Goal: Task Accomplishment & Management: Contribute content

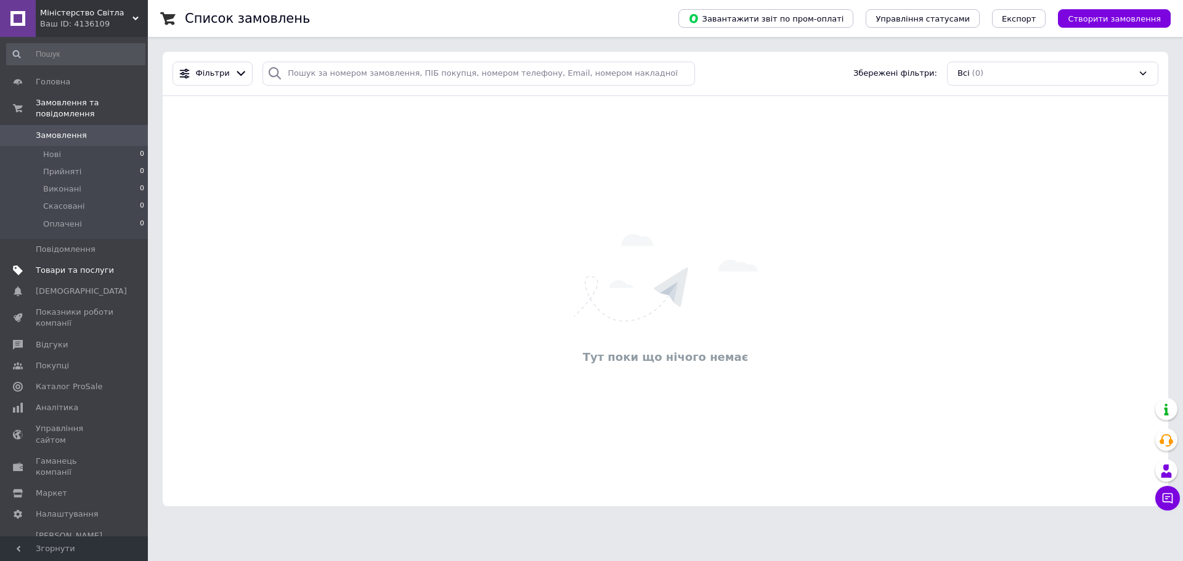
click at [78, 265] on span "Товари та послуги" at bounding box center [75, 270] width 78 height 11
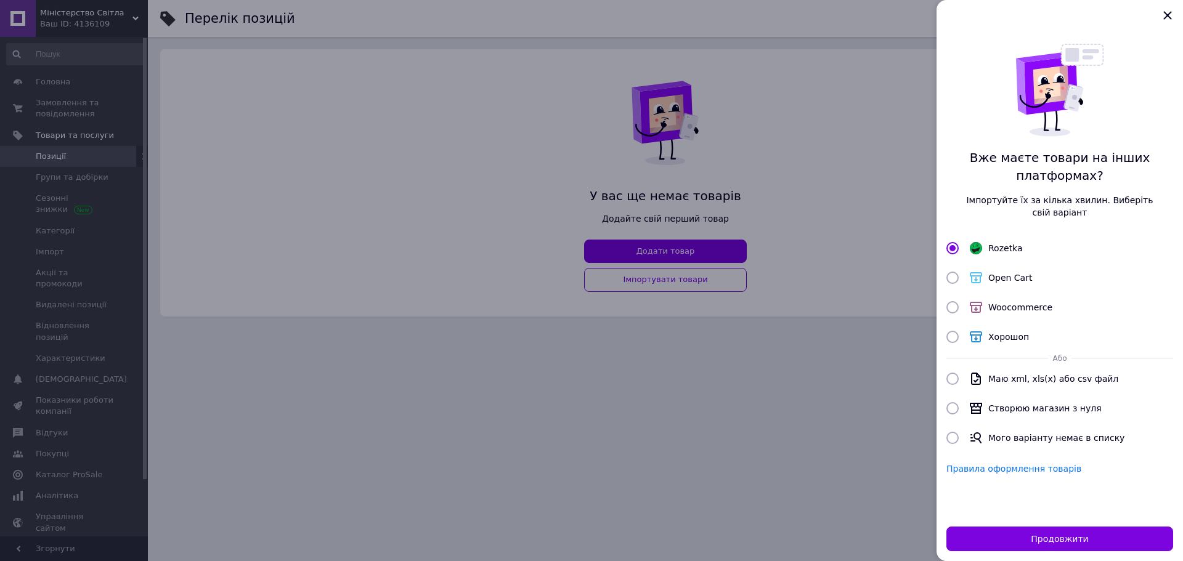
click at [1036, 415] on div "Створюю магазин з нуля" at bounding box center [1045, 408] width 118 height 12
click at [959, 415] on input "Створюю магазин з нуля" at bounding box center [952, 408] width 12 height 12
radio input "true"
click at [1011, 535] on button "Продовжити" at bounding box center [1059, 539] width 227 height 25
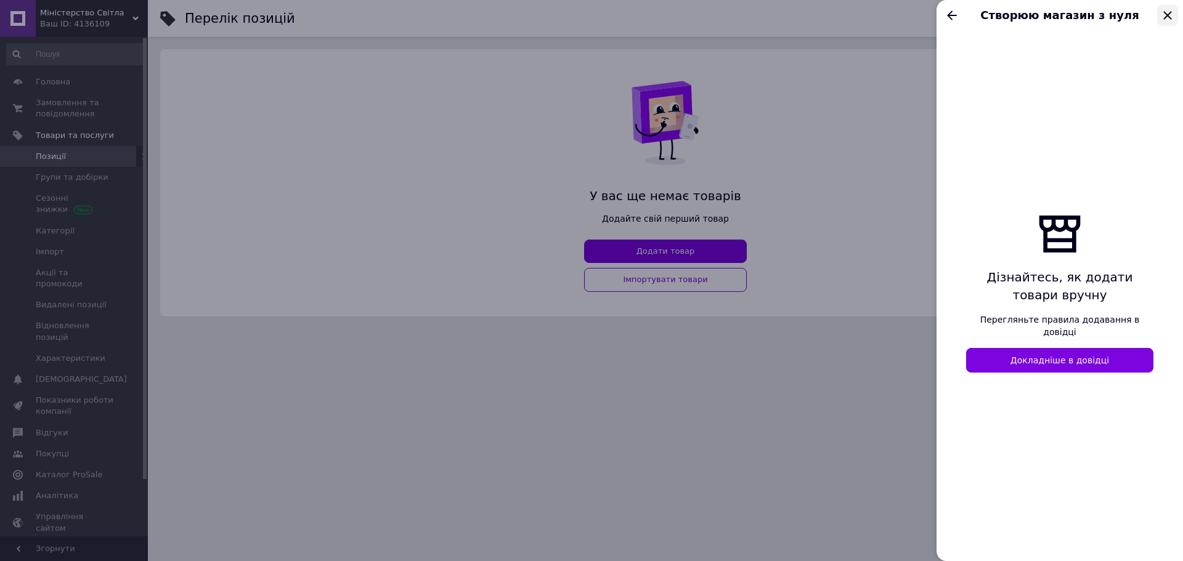
click at [1162, 14] on icon "Закрыть" at bounding box center [1167, 15] width 15 height 15
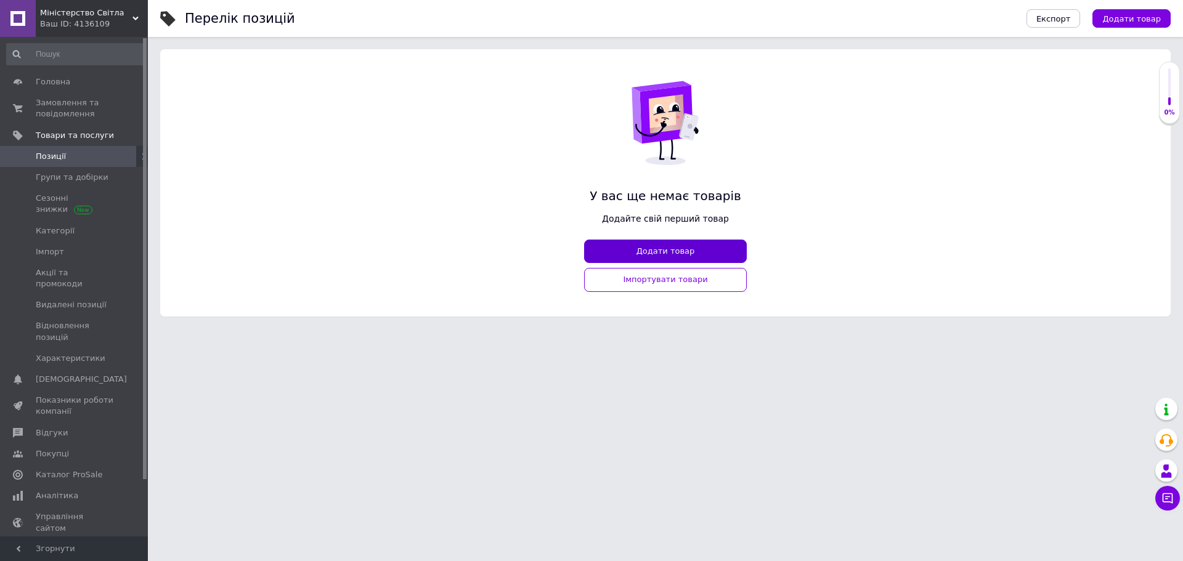
click at [682, 251] on button "Додати товар" at bounding box center [665, 252] width 163 height 24
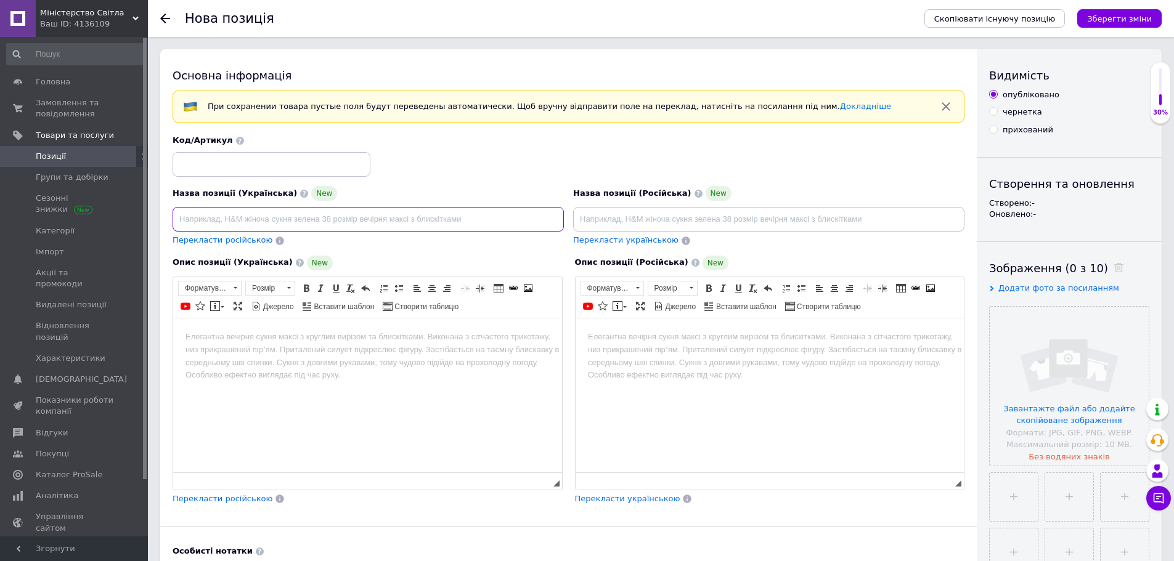
click at [250, 209] on input at bounding box center [367, 219] width 391 height 25
click at [261, 331] on body "Редактор, 3CC5776D-CC36-4D20-9646-4074F9445951" at bounding box center [367, 336] width 364 height 13
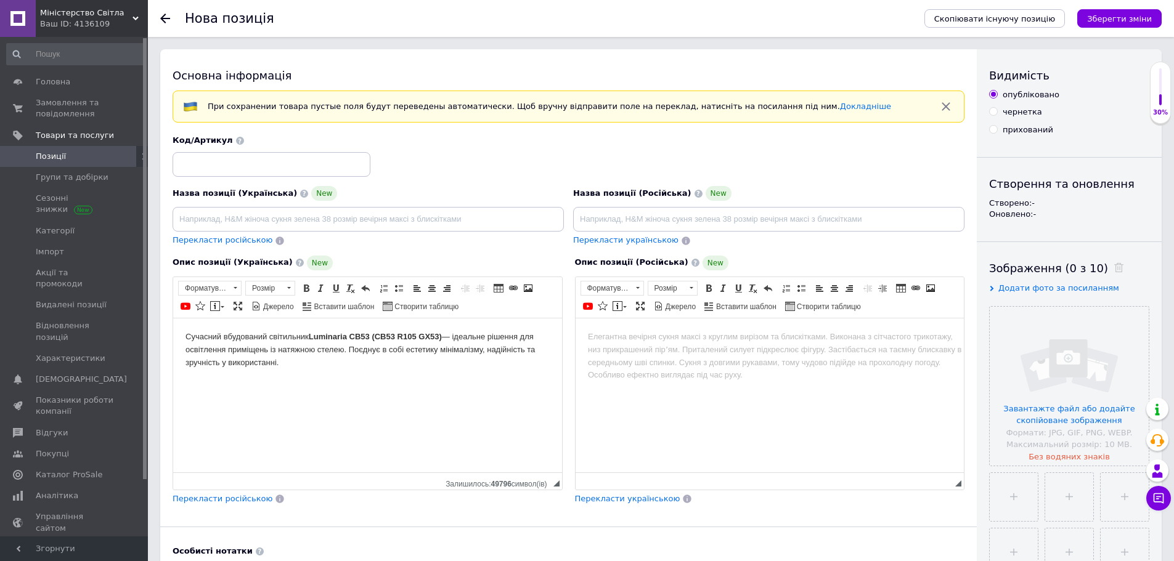
click at [282, 363] on body "Сучасний вбудований світильник Luminaria CB53 (СВ53 R105 GX53) — ідеальне рішен…" at bounding box center [367, 349] width 364 height 38
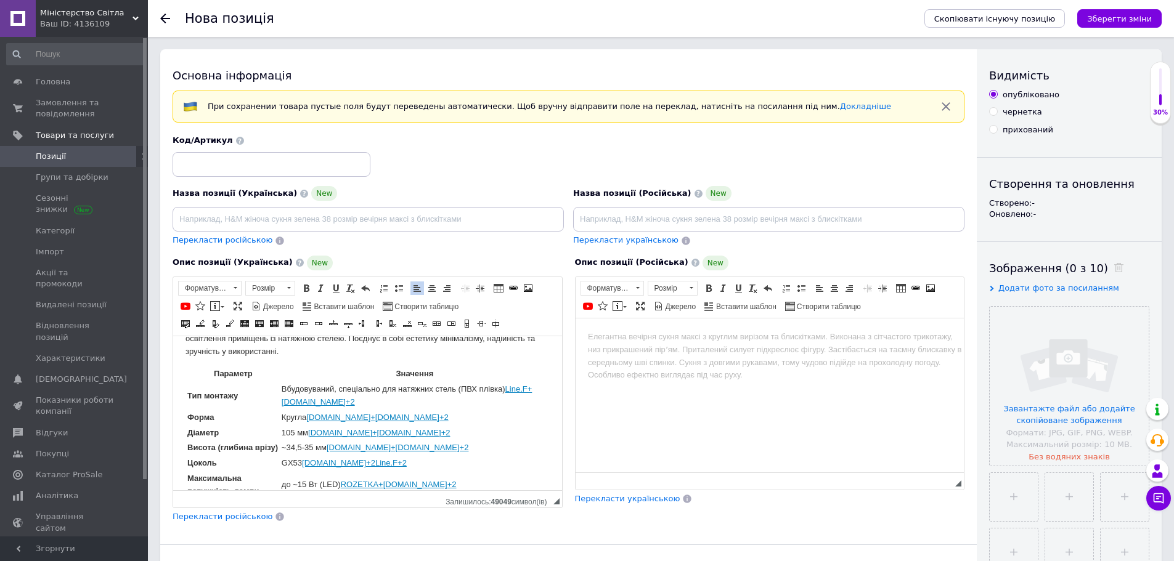
scroll to position [28, 0]
drag, startPoint x: 391, startPoint y: 432, endPoint x: 310, endPoint y: 435, distance: 80.1
click at [310, 435] on td "105 мм [DOMAIN_NAME]+[DOMAIN_NAME]+2" at bounding box center [414, 434] width 267 height 14
drag, startPoint x: 388, startPoint y: 420, endPoint x: 309, endPoint y: 423, distance: 78.9
click at [309, 423] on td "Кругла [DOMAIN_NAME]+[DOMAIN_NAME]+2" at bounding box center [414, 418] width 267 height 14
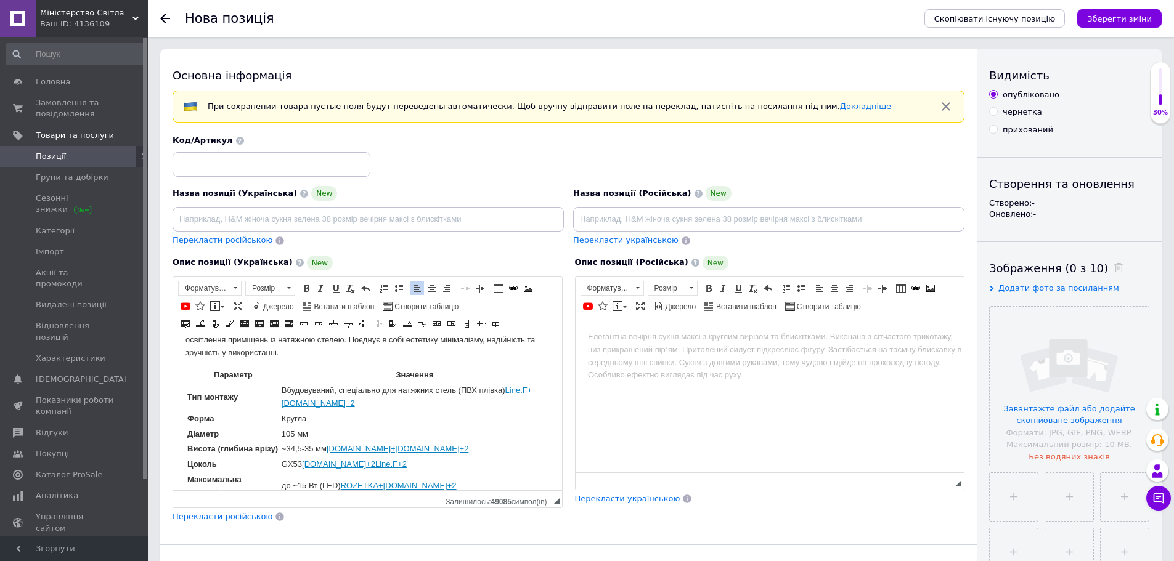
drag, startPoint x: 393, startPoint y: 406, endPoint x: 283, endPoint y: 404, distance: 109.7
click at [283, 404] on td "Вбудовуваний, спеціально для натяжних стель (ПВХ плівка) Line.F+[DOMAIN_NAME]+2" at bounding box center [414, 396] width 267 height 27
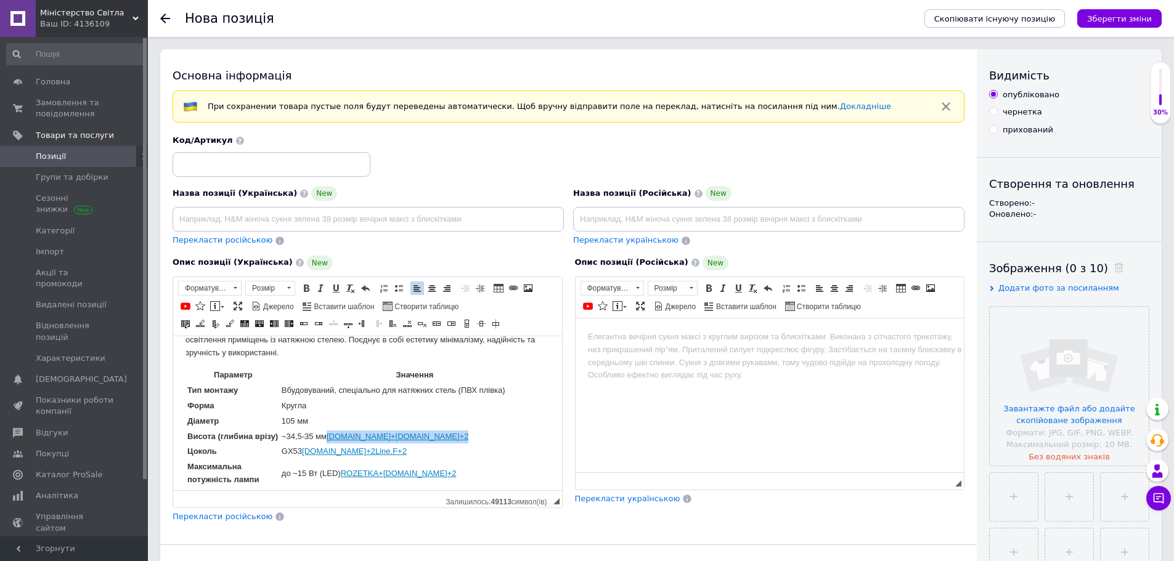
drag, startPoint x: 452, startPoint y: 436, endPoint x: 333, endPoint y: 436, distance: 118.9
click at [333, 436] on td "~34,5-35 мм [DOMAIN_NAME]+[DOMAIN_NAME]+2" at bounding box center [414, 436] width 267 height 14
drag, startPoint x: 379, startPoint y: 449, endPoint x: 306, endPoint y: 454, distance: 73.5
click at [306, 454] on td "GX53 [DOMAIN_NAME]+2Line.F+2" at bounding box center [414, 451] width 267 height 14
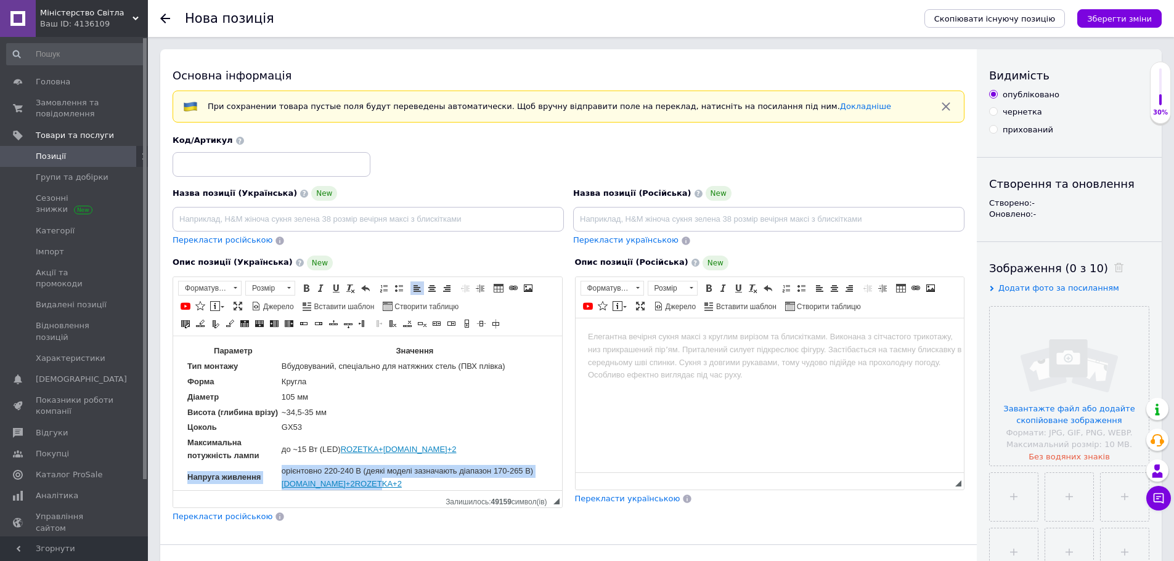
scroll to position [76, 0]
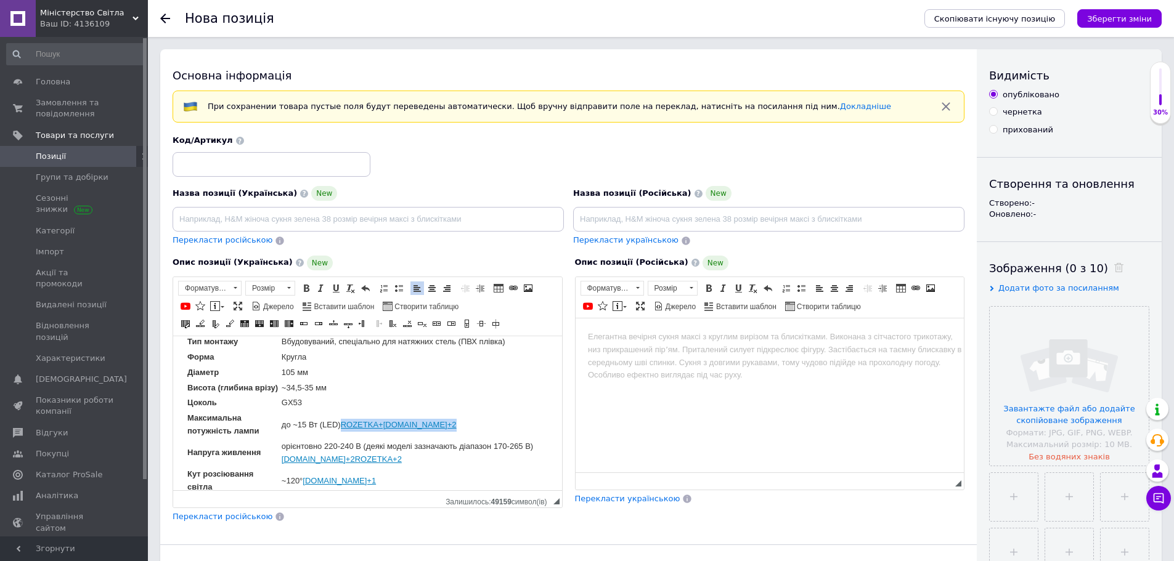
drag, startPoint x: 446, startPoint y: 472, endPoint x: 346, endPoint y: 431, distance: 108.6
click at [346, 431] on td "до ~15 Вт (LED) ROZETKA+[DOMAIN_NAME]+2" at bounding box center [414, 424] width 267 height 27
drag, startPoint x: 410, startPoint y: 463, endPoint x: 283, endPoint y: 449, distance: 127.6
click at [283, 449] on td "орієнтовно 220-240 В (деякі моделі зазначають діапазон 170-265 В) [DOMAIN_NAME]…" at bounding box center [414, 452] width 267 height 27
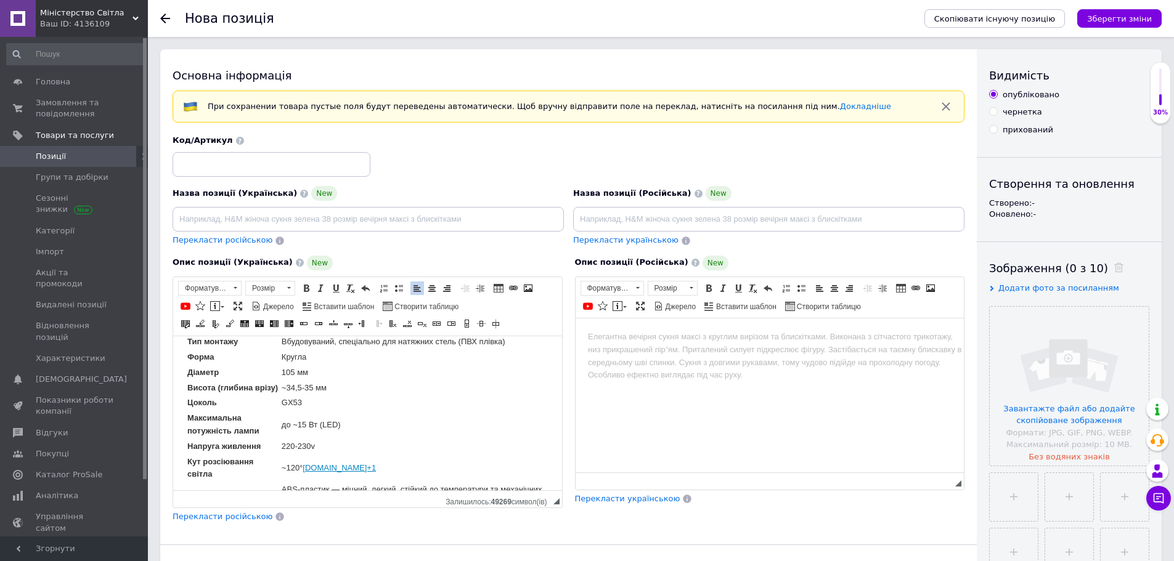
click at [356, 457] on td "~120° [DOMAIN_NAME]+1" at bounding box center [414, 468] width 267 height 27
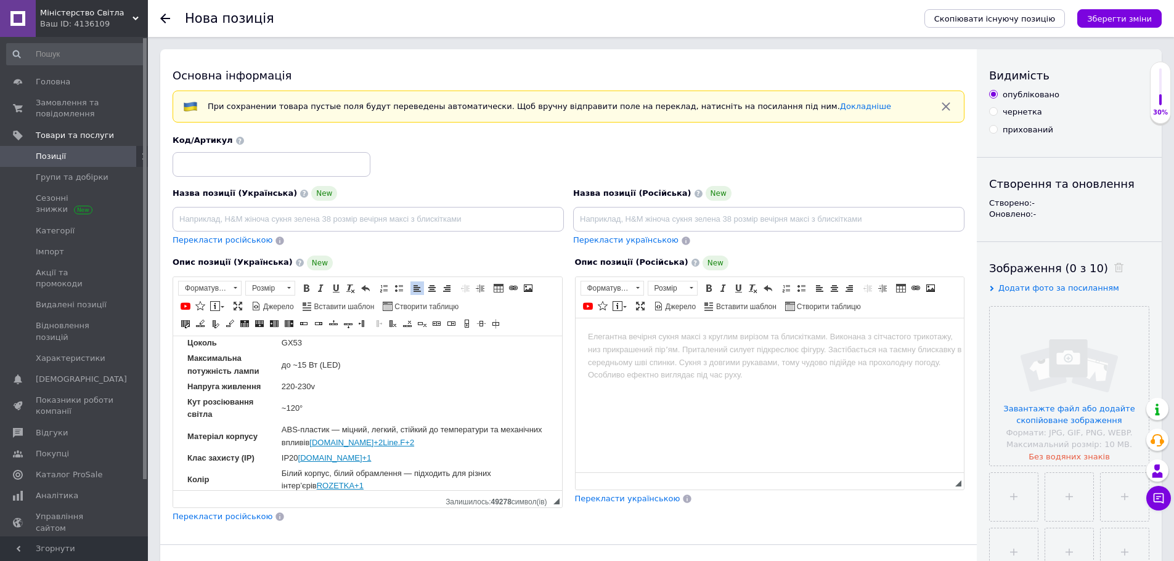
scroll to position [139, 0]
drag, startPoint x: 440, startPoint y: 426, endPoint x: 364, endPoint y: 428, distance: 76.4
click at [364, 428] on td "ABS-пластик — міцний, легкий, стійкий до температури та механічних впливів [DOM…" at bounding box center [414, 433] width 267 height 27
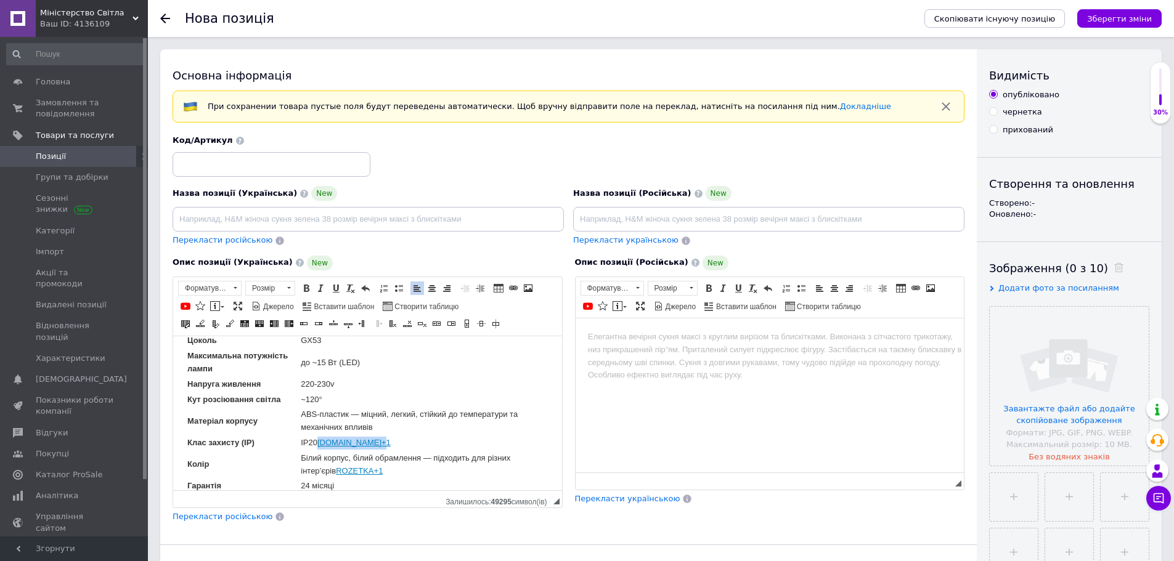
drag, startPoint x: 375, startPoint y: 444, endPoint x: 320, endPoint y: 444, distance: 55.4
click at [320, 444] on td "IP20 [DOMAIN_NAME]+1" at bounding box center [424, 443] width 248 height 14
drag, startPoint x: 388, startPoint y: 472, endPoint x: 337, endPoint y: 472, distance: 51.1
click at [337, 472] on td "Білий корпус, білий обрамлення — підходить для різних інтер’єрів ROZETKA+1" at bounding box center [425, 464] width 248 height 27
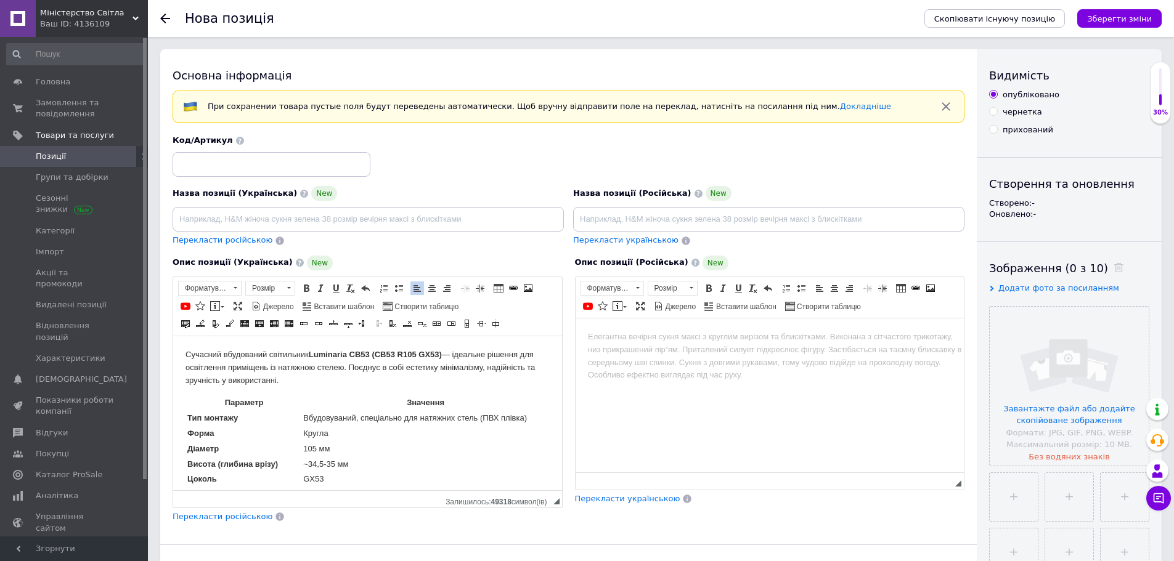
scroll to position [155, 0]
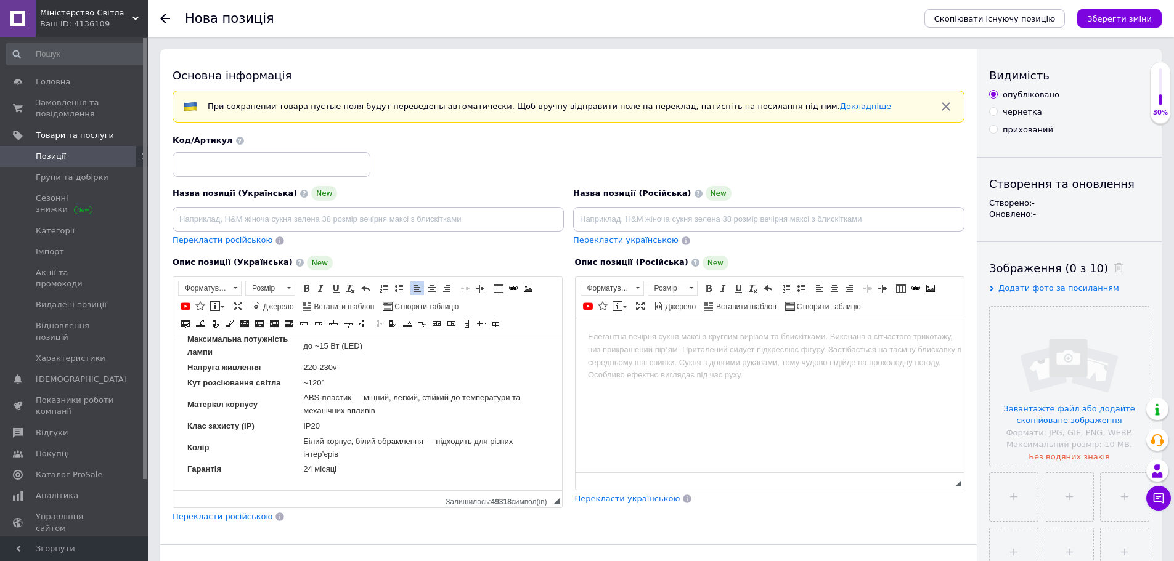
click at [345, 468] on td "24 місяці" at bounding box center [425, 469] width 246 height 14
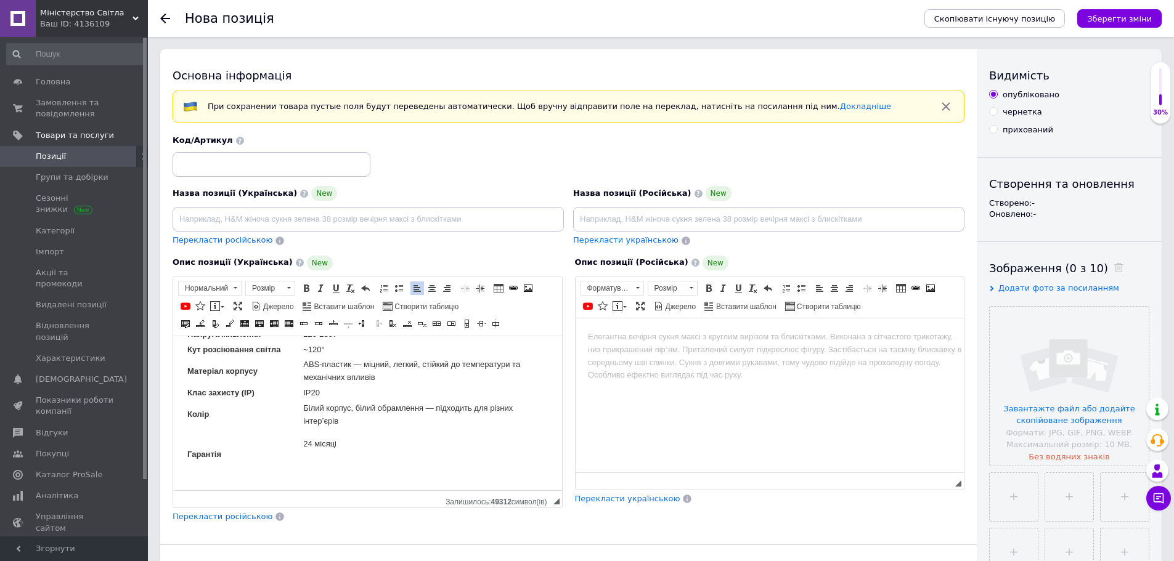
scroll to position [171, 0]
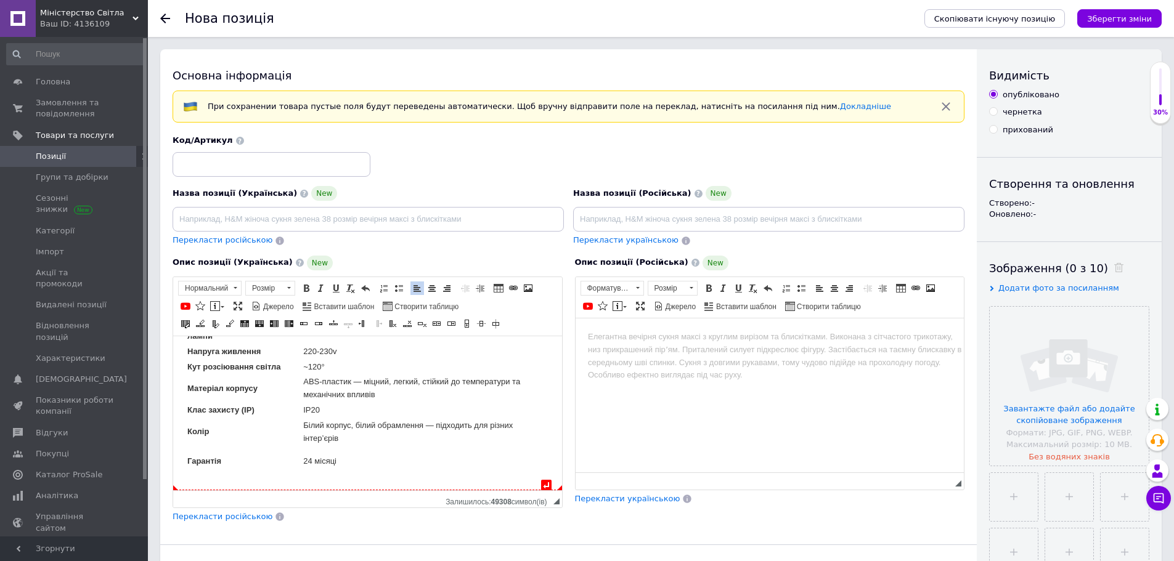
click at [340, 476] on td "24 місяці" at bounding box center [425, 461] width 246 height 30
click at [270, 490] on span "◢ Залишилось: 49315 символ(iв)" at bounding box center [367, 498] width 389 height 17
click at [240, 490] on html "Сучасний вбудований світильник Luminaria CB53 (СВ53 R105 GX53) — ідеальне рішен…" at bounding box center [367, 326] width 389 height 325
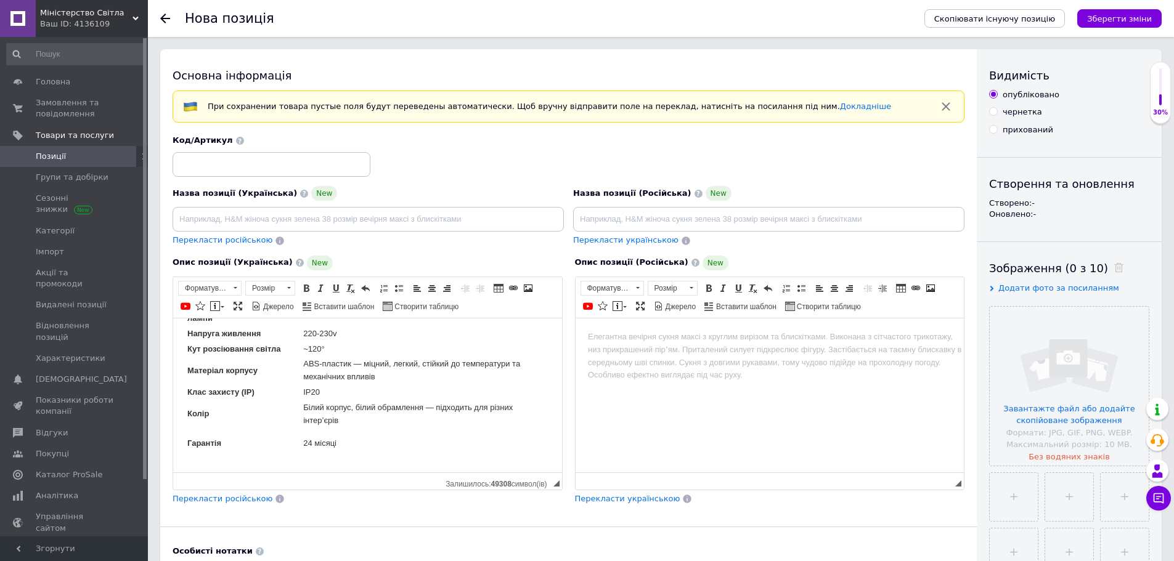
click at [174, 447] on html "Сучасний вбудований світильник Luminaria CB53 (СВ53 R105 GX53) — ідеальне рішен…" at bounding box center [367, 309] width 389 height 325
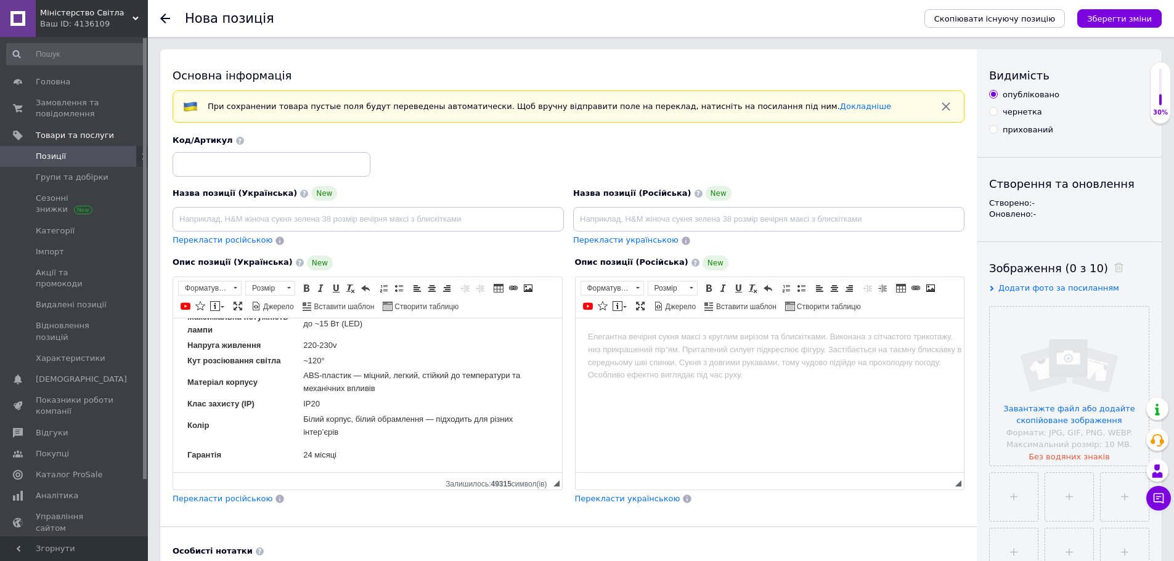
click at [175, 464] on html "Сучасний вбудований світильник Luminaria CB53 (СВ53 R105 GX53) — ідеальне рішен…" at bounding box center [367, 320] width 389 height 325
click at [183, 477] on span "◢ Залишилось: 49315 символ(iв)" at bounding box center [367, 480] width 389 height 17
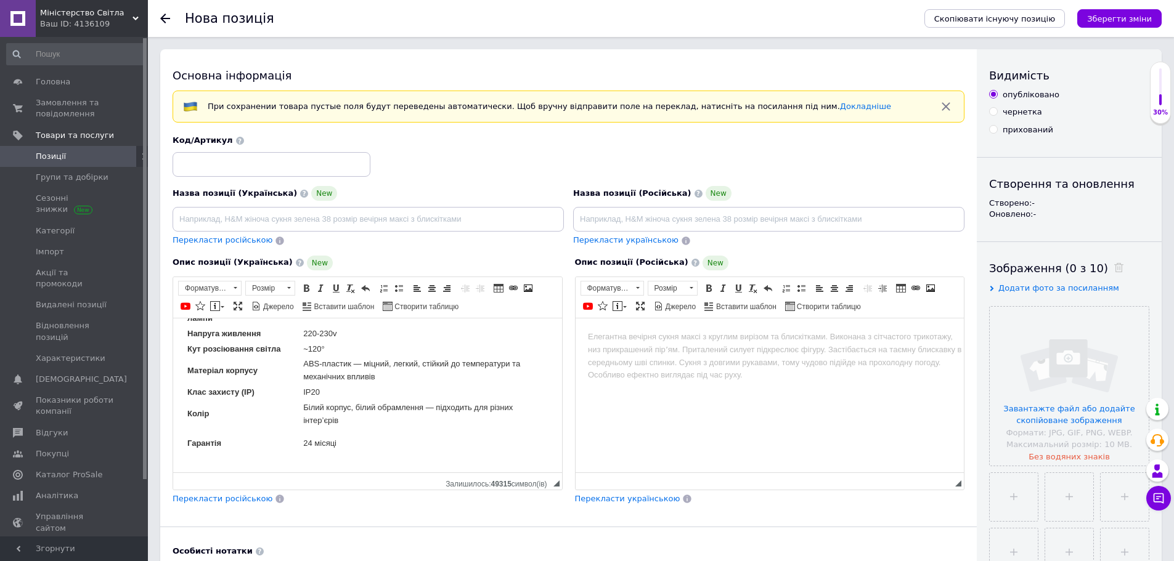
click at [419, 458] on td "24 місяці" at bounding box center [425, 443] width 246 height 30
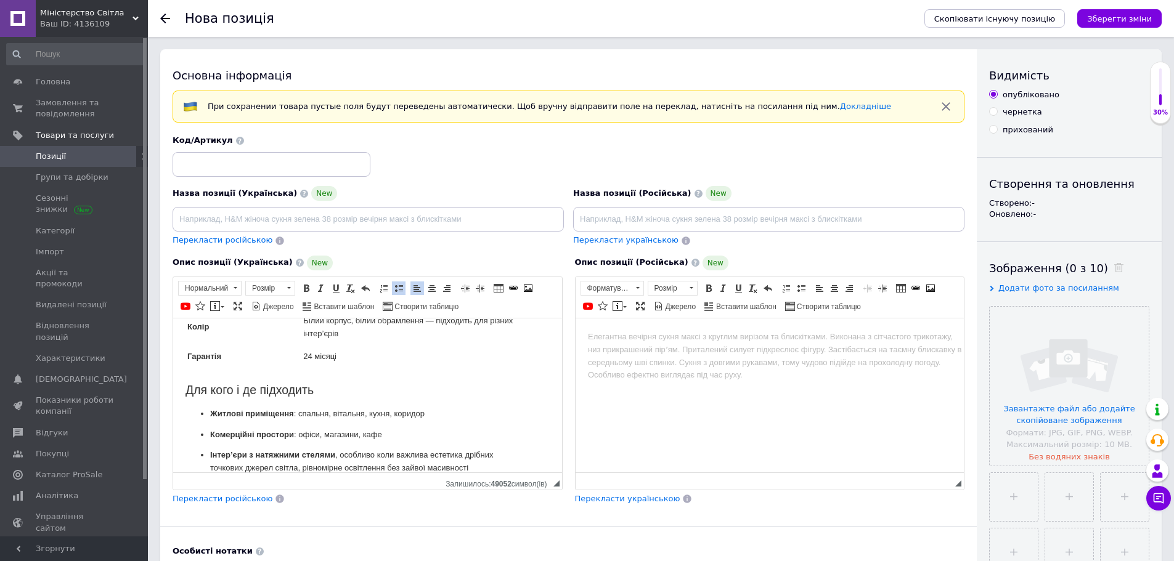
click at [280, 372] on table "Параметр Значення Тип монтажу Вбудовуваний, спеціально для натяжних стель (ПВХ …" at bounding box center [367, 245] width 364 height 254
click at [185, 408] on html "Сучасний вбудований світильник Luminaria CB53 (СВ53 R105 GX53) — ідеальне рішен…" at bounding box center [367, 273] width 389 height 427
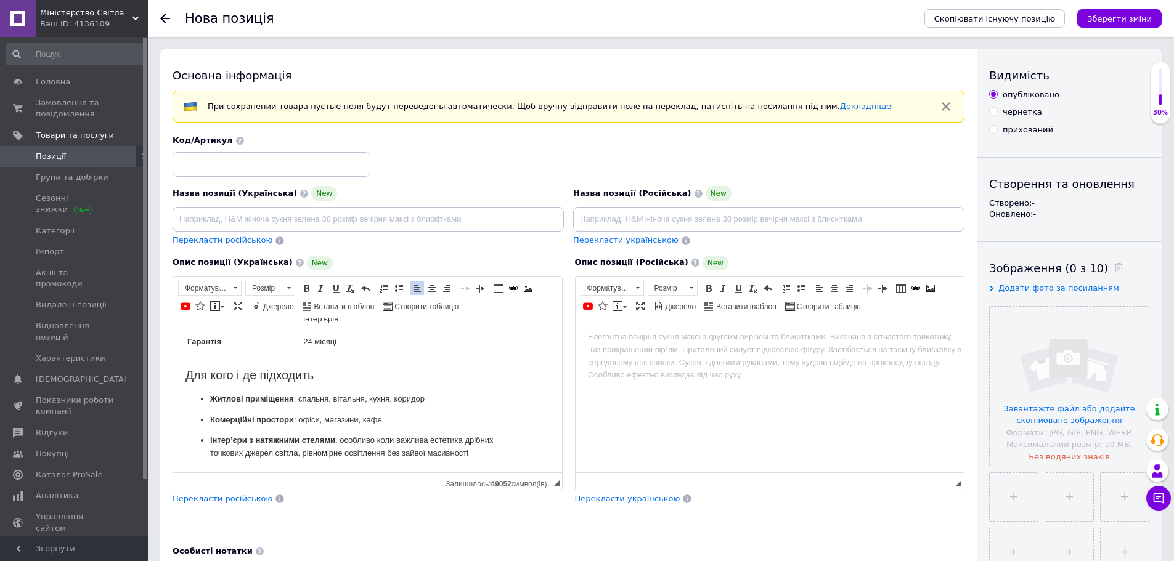
click at [494, 460] on p "Інтер’єри з натяжними стелями , особливо коли важлива естетика дрібних точкових…" at bounding box center [367, 447] width 315 height 26
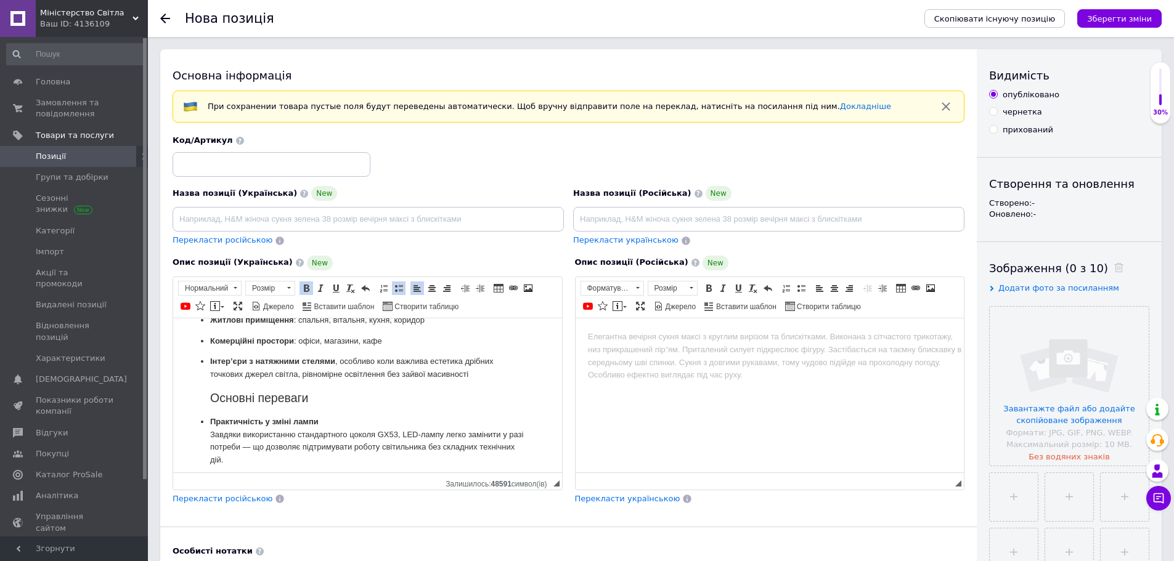
scroll to position [352, 0]
click at [203, 395] on ul "Житлові приміщення : спальня, вітальня, кухня, коридор Комерційні простори : оф…" at bounding box center [367, 429] width 364 height 233
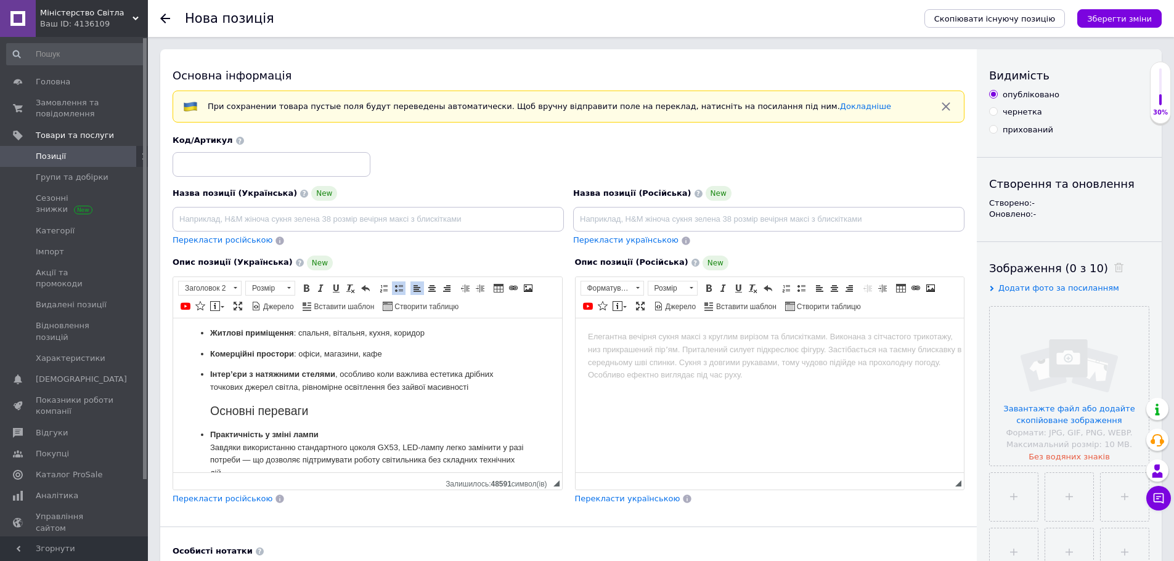
scroll to position [339, 0]
click at [415, 291] on span at bounding box center [417, 288] width 10 height 10
click at [185, 413] on ul "Житлові приміщення : спальня, вітальня, кухня, коридор Комерційні простори : оф…" at bounding box center [367, 442] width 364 height 233
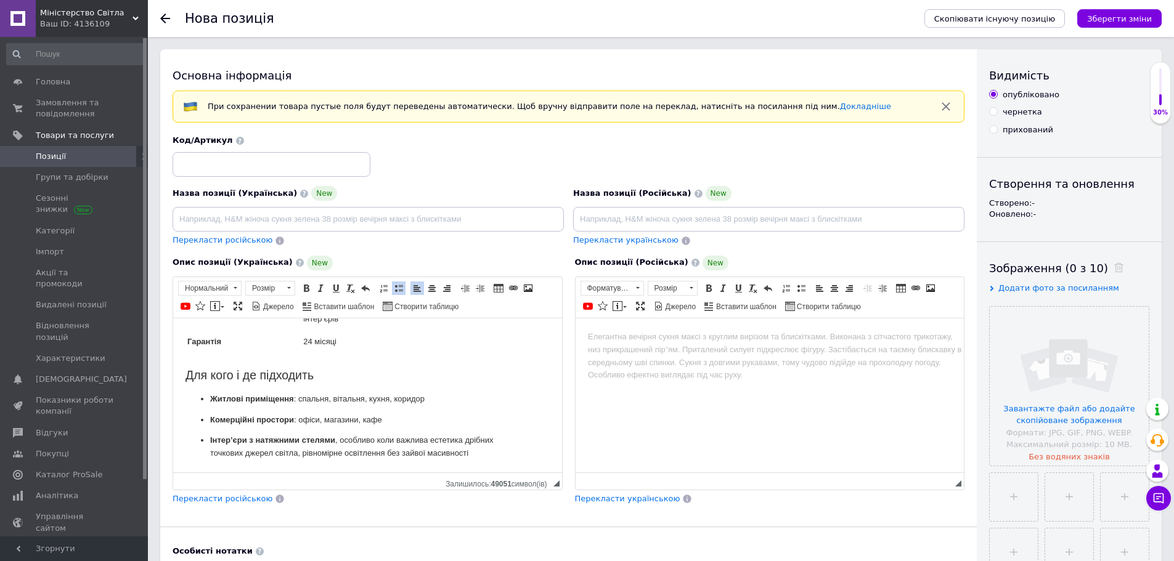
click at [263, 364] on body "Сучасний вбудований світильник Luminaria CB53 (СВ53 R105 GX53) — ідеальне рішен…" at bounding box center [367, 258] width 364 height 402
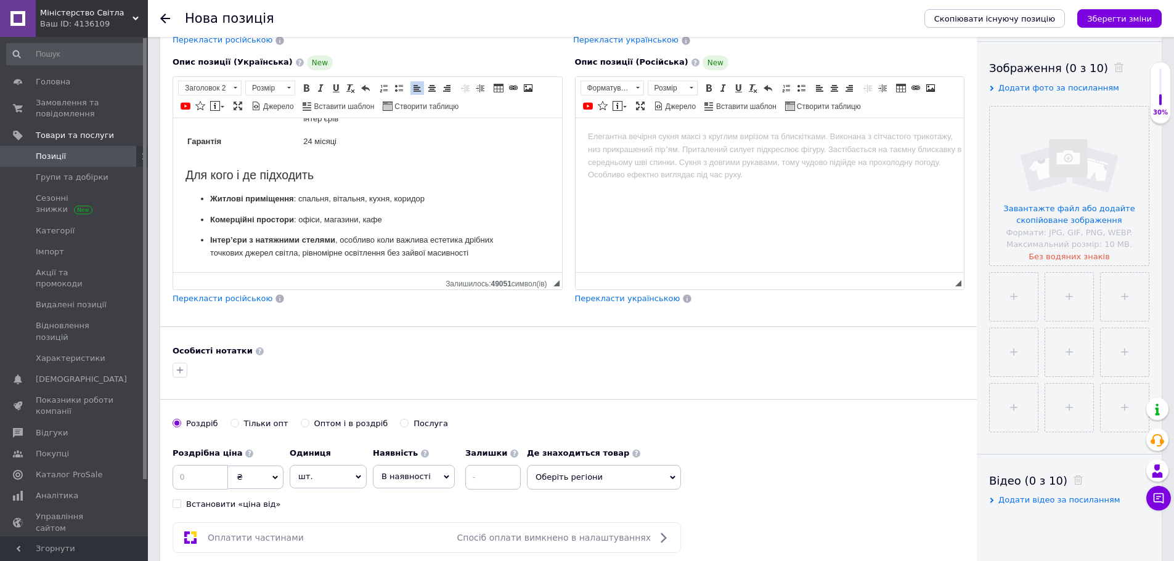
scroll to position [201, 0]
click at [481, 258] on p "Інтер’єри з натяжними стелями , особливо коли важлива естетика дрібних точкових…" at bounding box center [367, 246] width 315 height 26
click at [195, 160] on body "Сучасний вбудований світильник Luminaria CB53 (СВ53 R105 GX53) — ідеальне рішен…" at bounding box center [367, 57] width 364 height 402
click at [185, 164] on body "Сучасний вбудований світильник Luminaria CB53 (СВ53 R105 GX53) — ідеальне рішен…" at bounding box center [367, 57] width 364 height 402
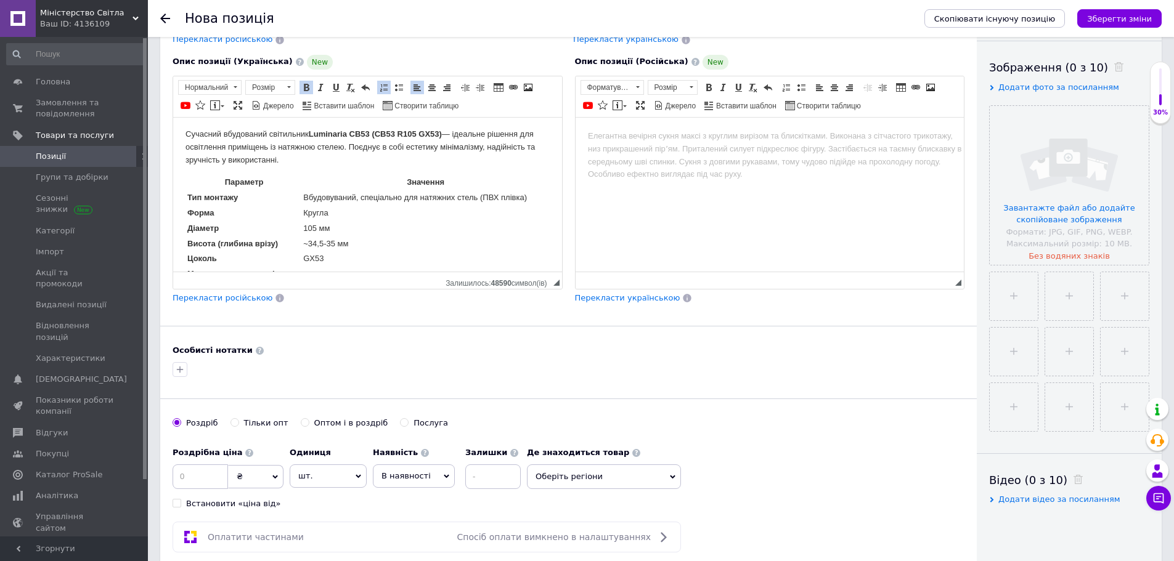
scroll to position [2, 0]
click at [309, 155] on p "Сучасний вбудований світильник Luminaria CB53 (СВ53 R105 GX53) — ідеальне рішен…" at bounding box center [367, 146] width 364 height 38
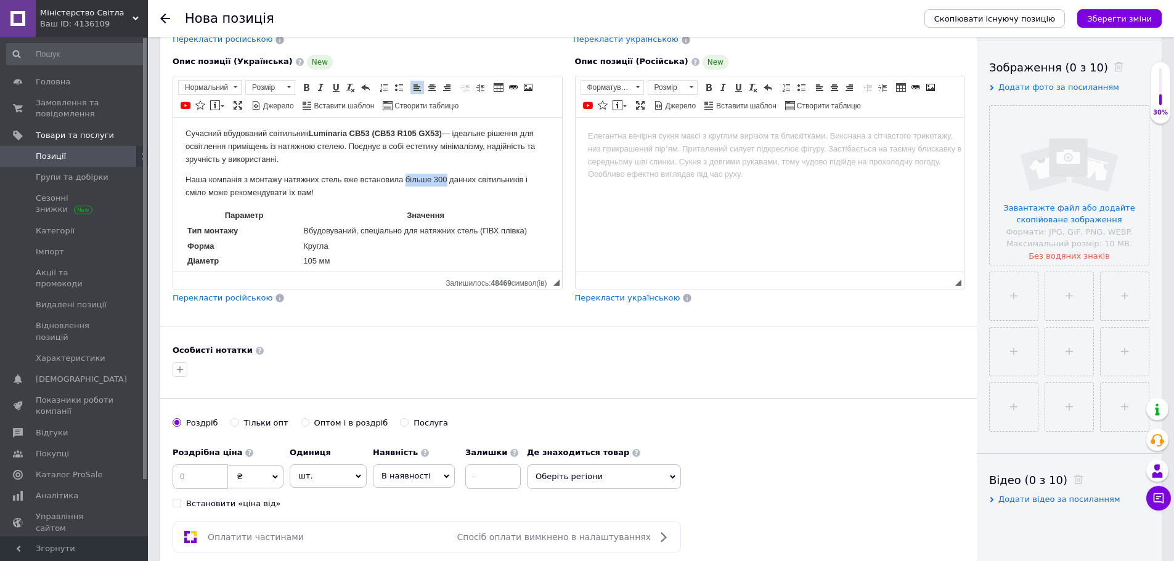
drag, startPoint x: 405, startPoint y: 177, endPoint x: 446, endPoint y: 176, distance: 40.7
click at [446, 176] on p "Наша компанія з монтажу натяжних стель вже встановила більше 300 данних світиль…" at bounding box center [367, 186] width 364 height 26
click at [307, 84] on span at bounding box center [306, 88] width 10 height 10
click at [387, 172] on body "Сучасний вбудований світильник Luminaria CB53 (СВ53 R105 GX53) — ідеальне рішен…" at bounding box center [367, 428] width 364 height 602
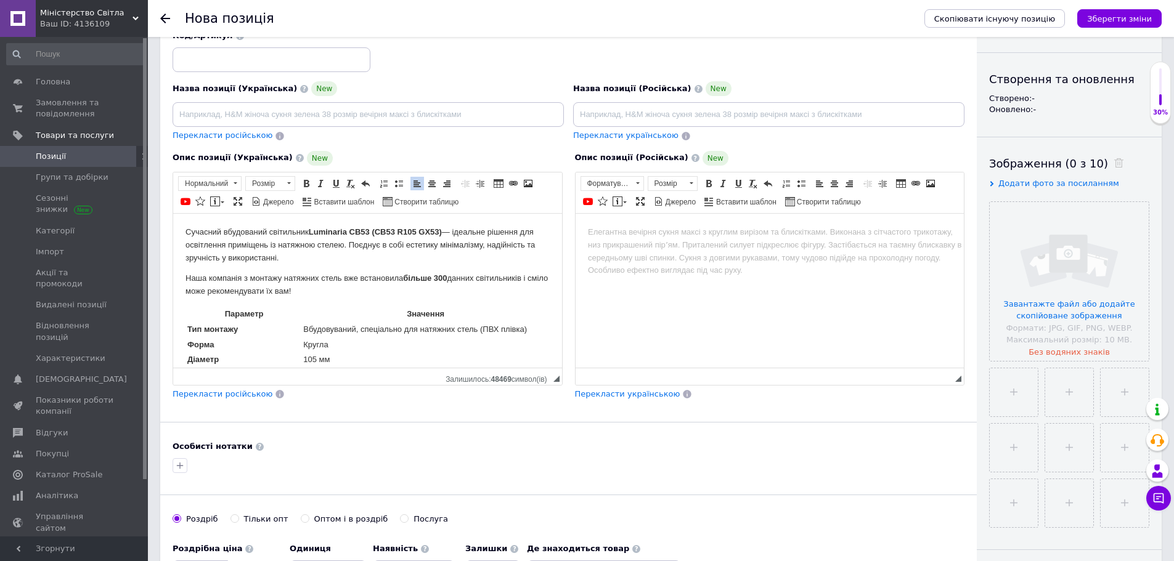
scroll to position [103, 0]
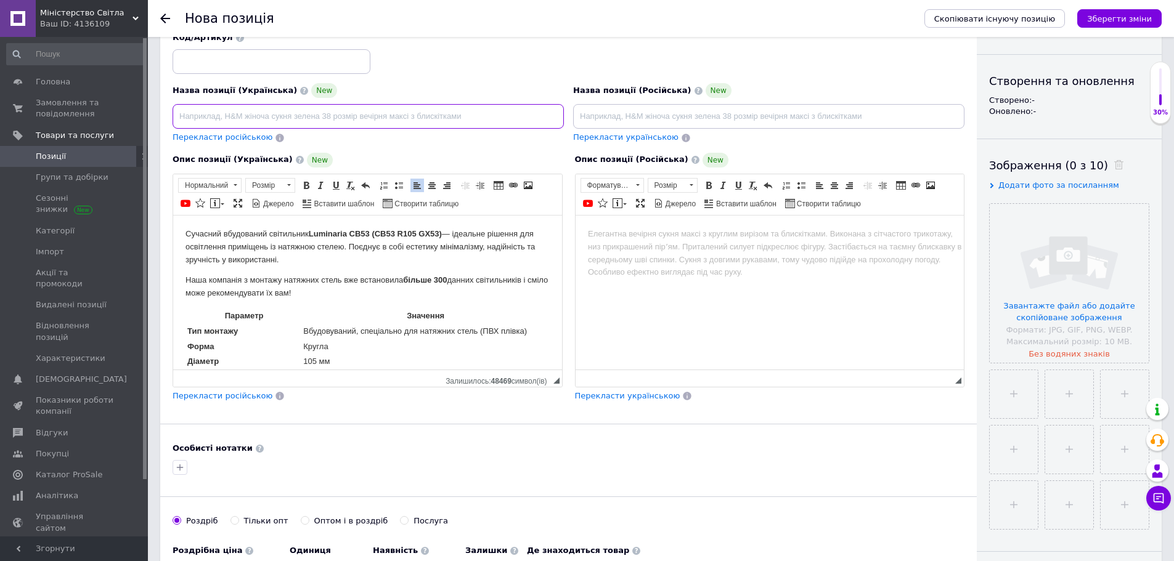
click at [240, 123] on input at bounding box center [367, 116] width 391 height 25
type input "С"
type input "Точковий світильник вбудований для натяжних стель Luminaria CB53 GX53, аналог B…"
click at [238, 139] on span "Перекласти російською" at bounding box center [222, 136] width 100 height 9
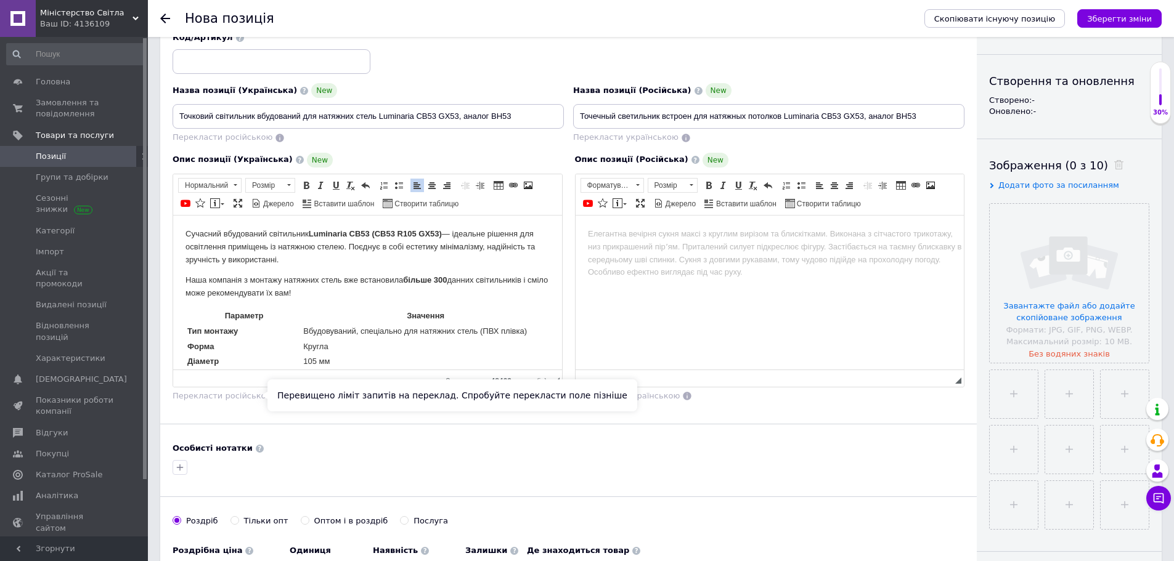
click at [231, 397] on span "Перекласти російською" at bounding box center [222, 395] width 100 height 9
click at [238, 395] on span "Перекласти російською" at bounding box center [222, 395] width 100 height 9
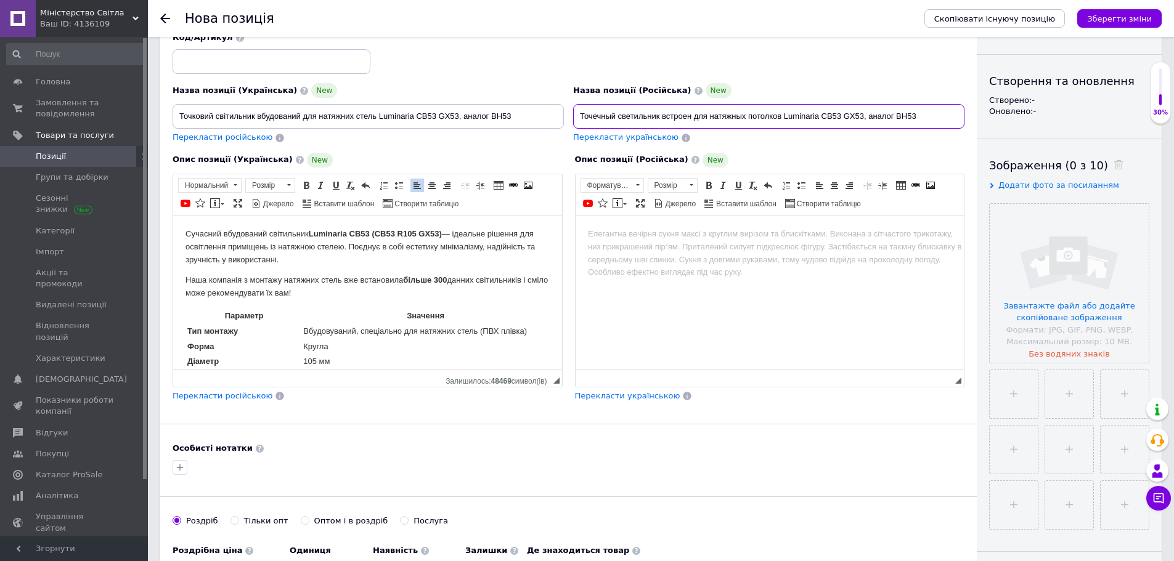
click at [690, 115] on input "Точечный светильник встроен для натяжных потолков Luminaria CB53 GX53, аналог B…" at bounding box center [768, 116] width 391 height 25
type input "Точечный светильник встроеный для натяжных потолков Luminaria CB53 GX53, аналог…"
click at [521, 110] on input "Точковий світильник вбудований для натяжних стель Luminaria CB53 GX53, аналог B…" at bounding box center [367, 116] width 391 height 25
type input "Точковий світильник вбудований для натяжних стель Luminaria CB53 GX53, аналог B…"
click at [938, 116] on input "Точечный светильник встроеный для натяжных потолков Luminaria CB53 GX53, аналог…" at bounding box center [768, 116] width 391 height 25
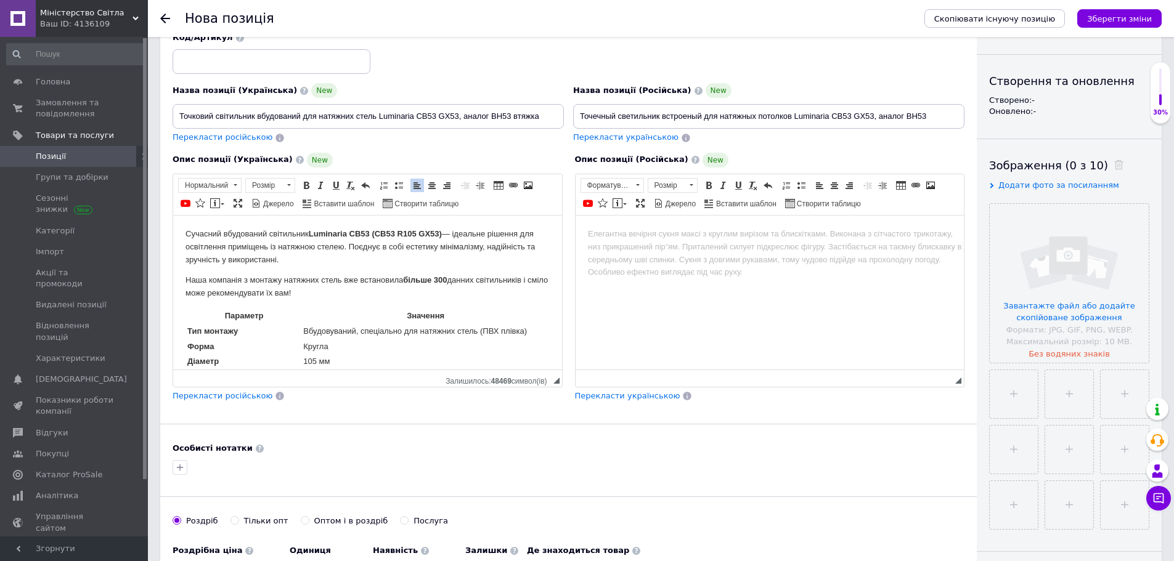
click at [205, 135] on span "Перекласти російською" at bounding box center [222, 136] width 100 height 9
click at [947, 120] on input "Точечный светильник встраиваемый для натяжных потолков Luminaria CB53 GX53, ана…" at bounding box center [768, 116] width 391 height 25
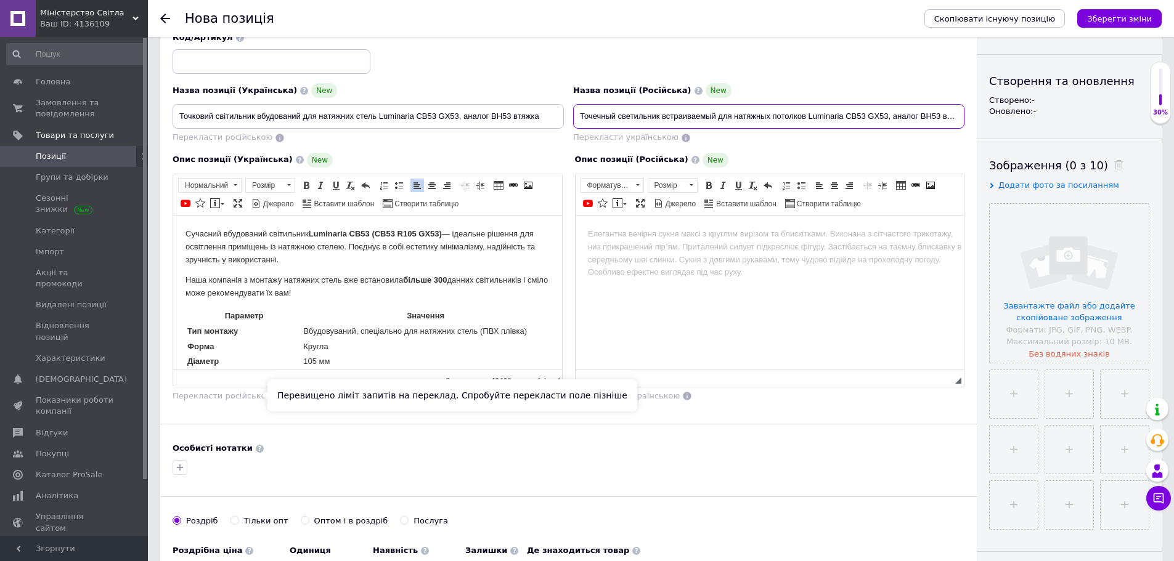
type input "Точечный светильник встраиваемый для натяжных потолков Luminaria CB53 GX53, ана…"
click at [238, 397] on span "Перекласти російською" at bounding box center [222, 395] width 100 height 9
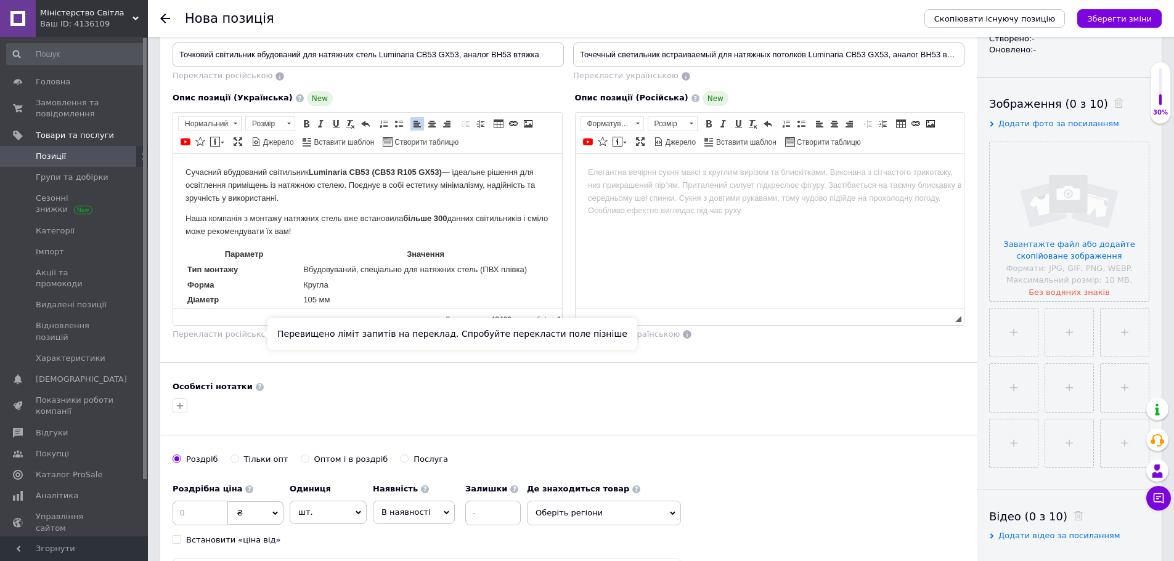
scroll to position [165, 0]
click at [401, 370] on div "Основна інформація При сохранении товара пустые поля будут переведены автоматич…" at bounding box center [568, 245] width 816 height 723
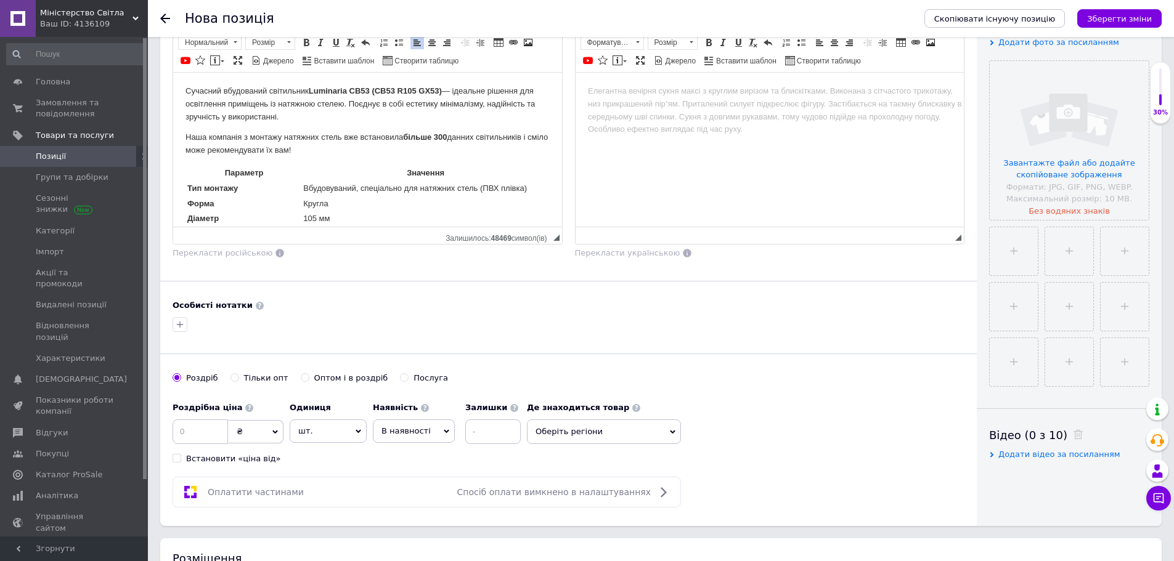
scroll to position [254, 0]
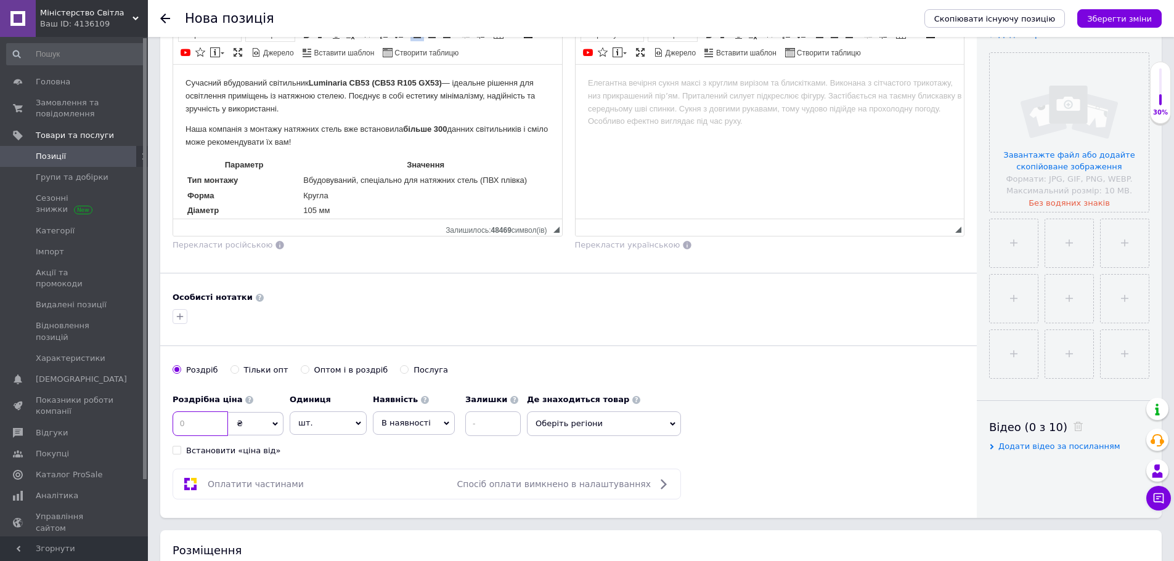
click at [198, 428] on input at bounding box center [199, 423] width 55 height 25
type input "265"
click at [317, 373] on div "Оптом і в роздріб" at bounding box center [351, 370] width 74 height 11
click at [309, 373] on input "Оптом і в роздріб" at bounding box center [305, 369] width 8 height 8
radio input "true"
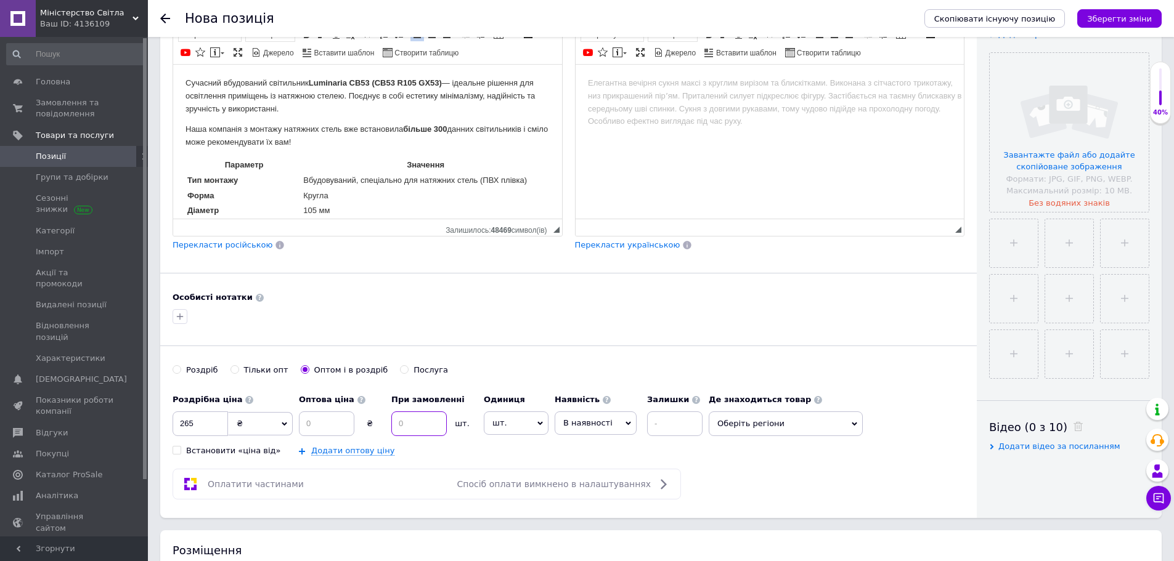
click at [399, 431] on input at bounding box center [418, 423] width 55 height 25
type input "20"
click at [330, 428] on input at bounding box center [326, 423] width 55 height 25
type input "250"
click at [677, 422] on input at bounding box center [674, 423] width 55 height 25
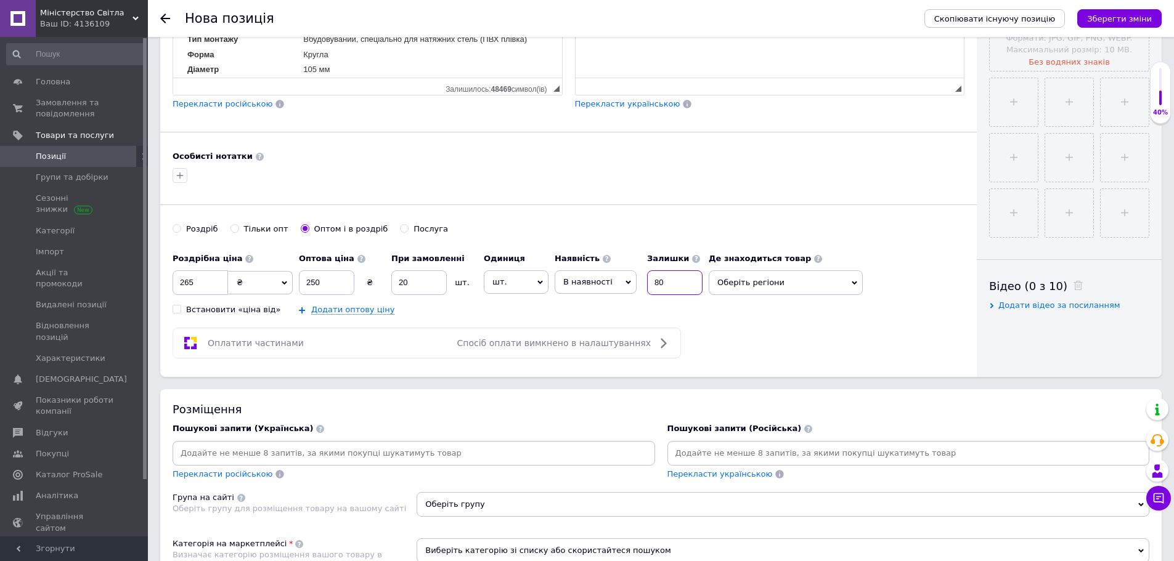
scroll to position [400, 0]
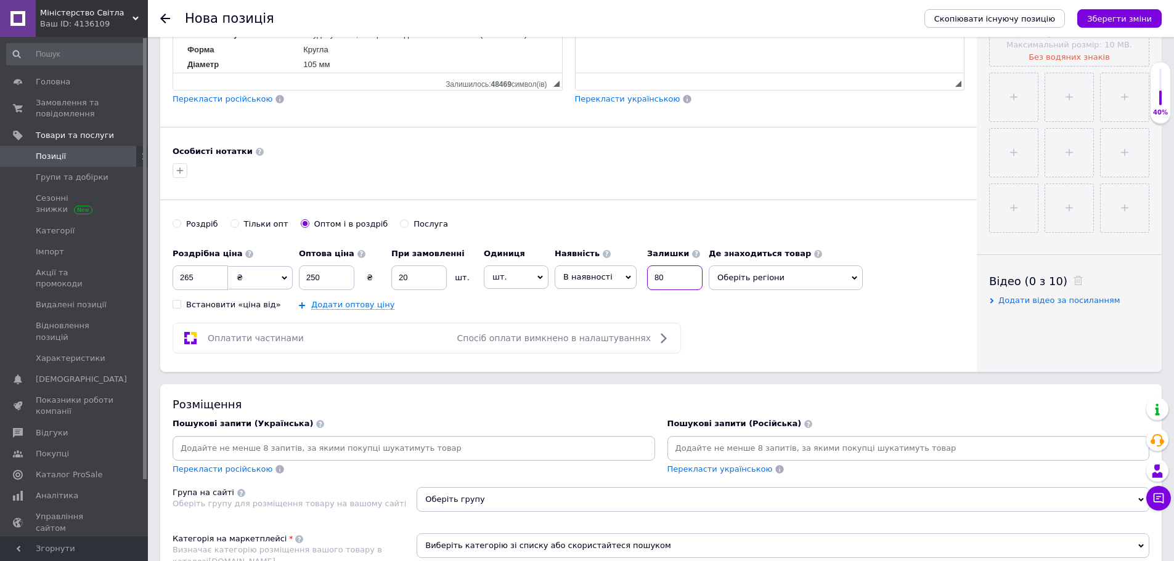
type input "80"
click at [549, 334] on span "Спосіб оплати вимкнено в налаштуваннях" at bounding box center [553, 338] width 193 height 10
click at [434, 450] on input at bounding box center [413, 448] width 477 height 18
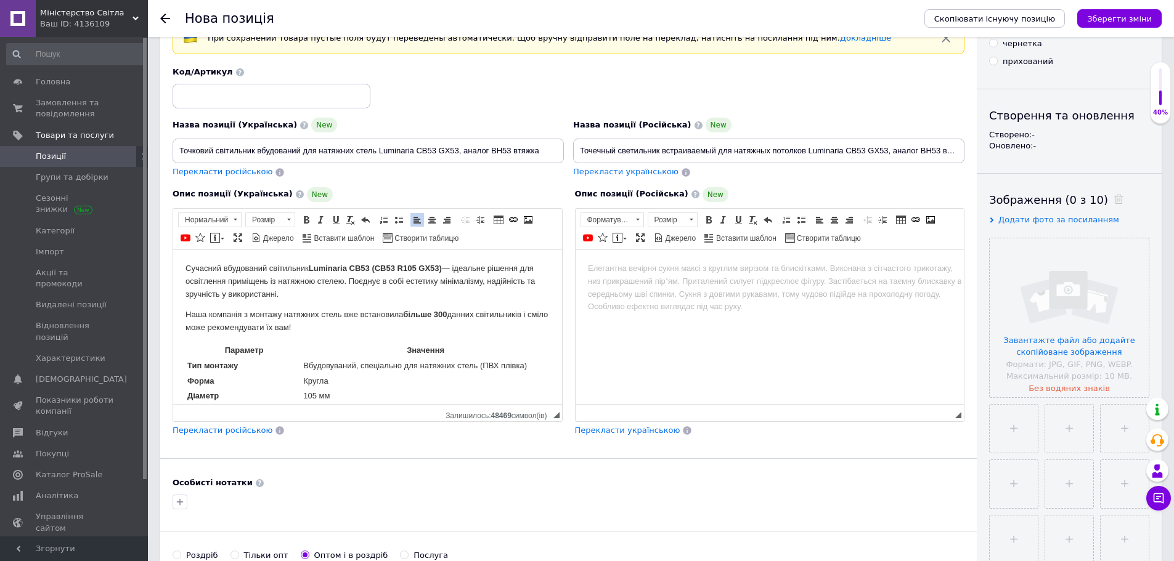
scroll to position [0, 0]
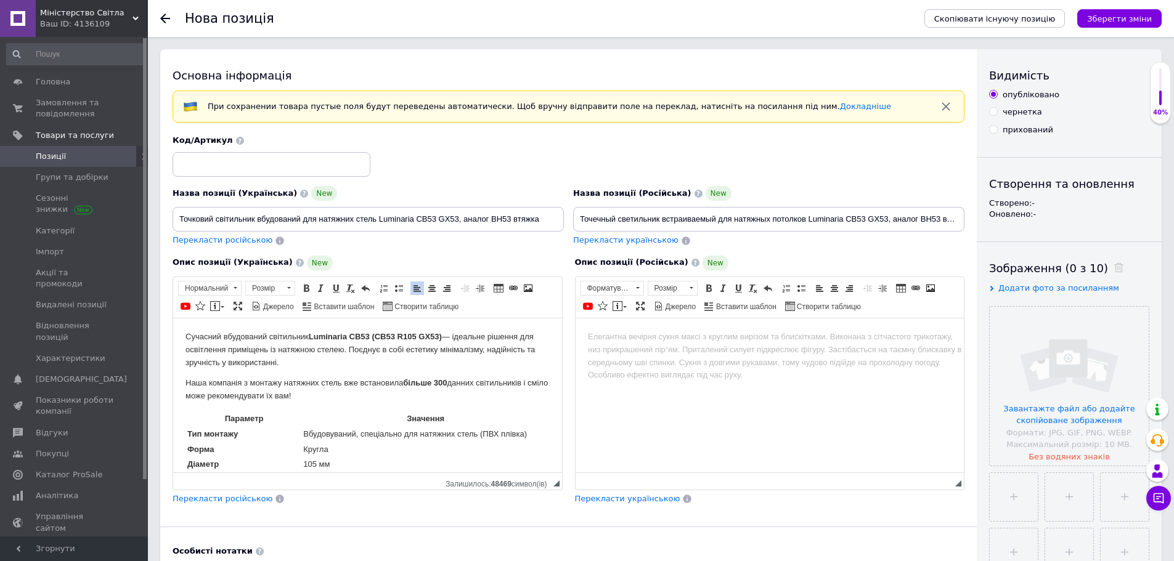
click at [322, 401] on p "Наша компанія з монтажу натяжних стель вже встановила більше 300 данних світиль…" at bounding box center [367, 389] width 364 height 26
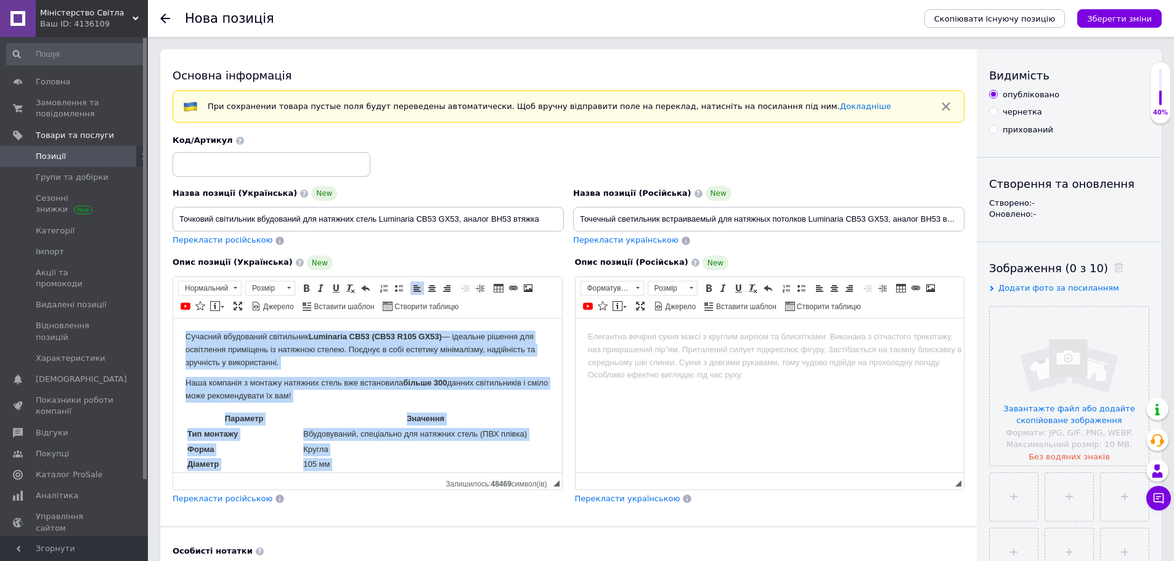
copy body "Loremips dolorsitam consectetu Adipiscin EL81 (SE09 D464 EI14) — temporin utlab…"
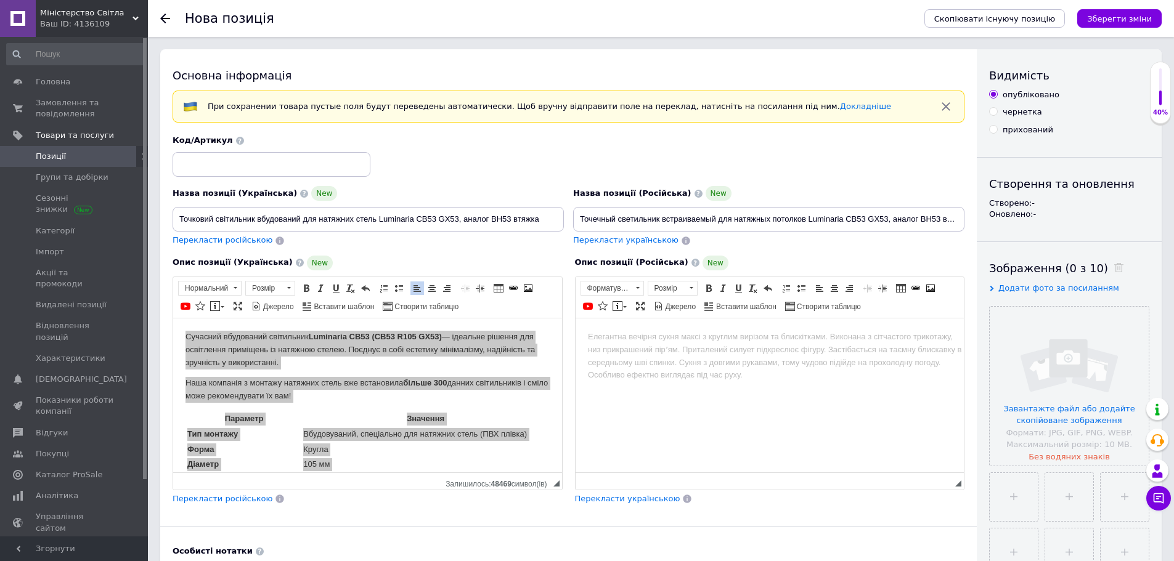
click at [187, 506] on div "Опис позиції (Українська) New Розширений текстовий редактор, 3CC5776D-CC36-4D20…" at bounding box center [367, 380] width 402 height 262
click at [196, 495] on span "Перекласти російською" at bounding box center [222, 498] width 100 height 9
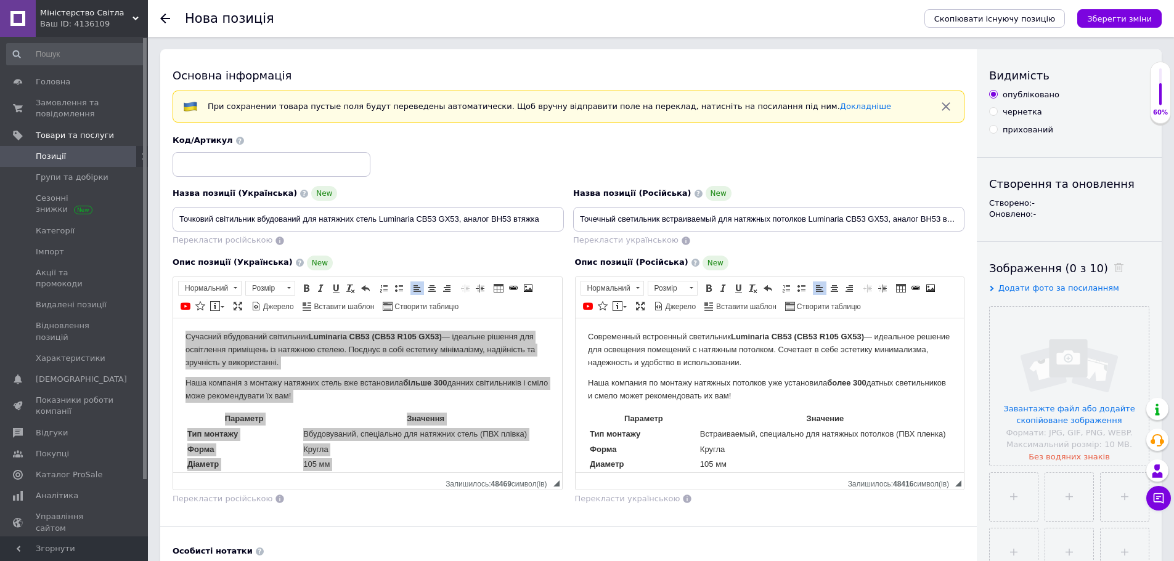
click at [660, 410] on table "Параметр Значение Тип монтажу Встраиваемый, специально для натяжных потолков (П…" at bounding box center [769, 537] width 364 height 254
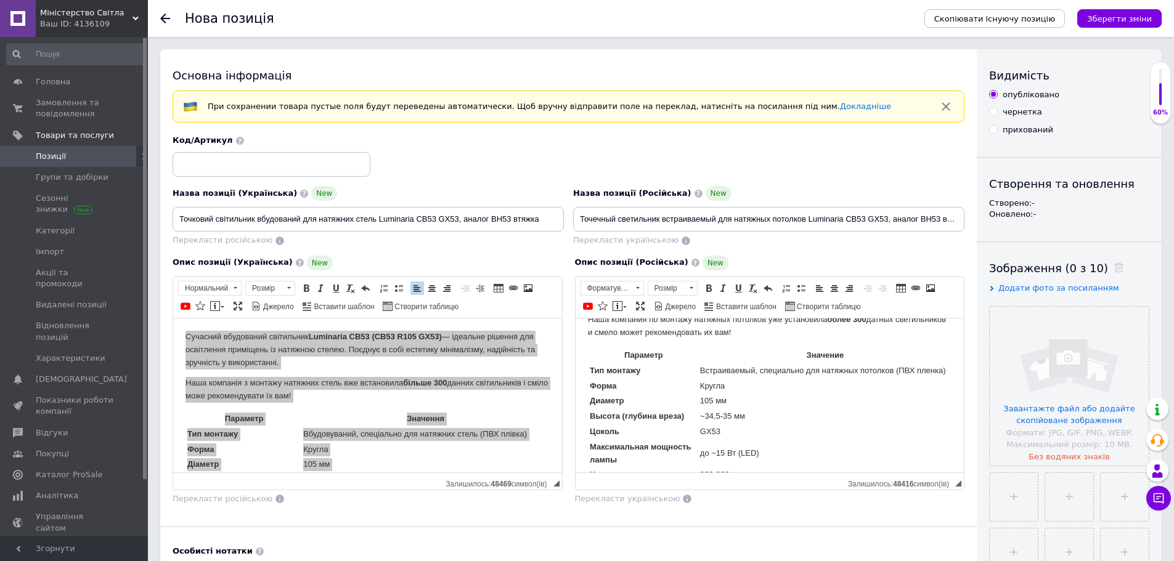
scroll to position [22, 0]
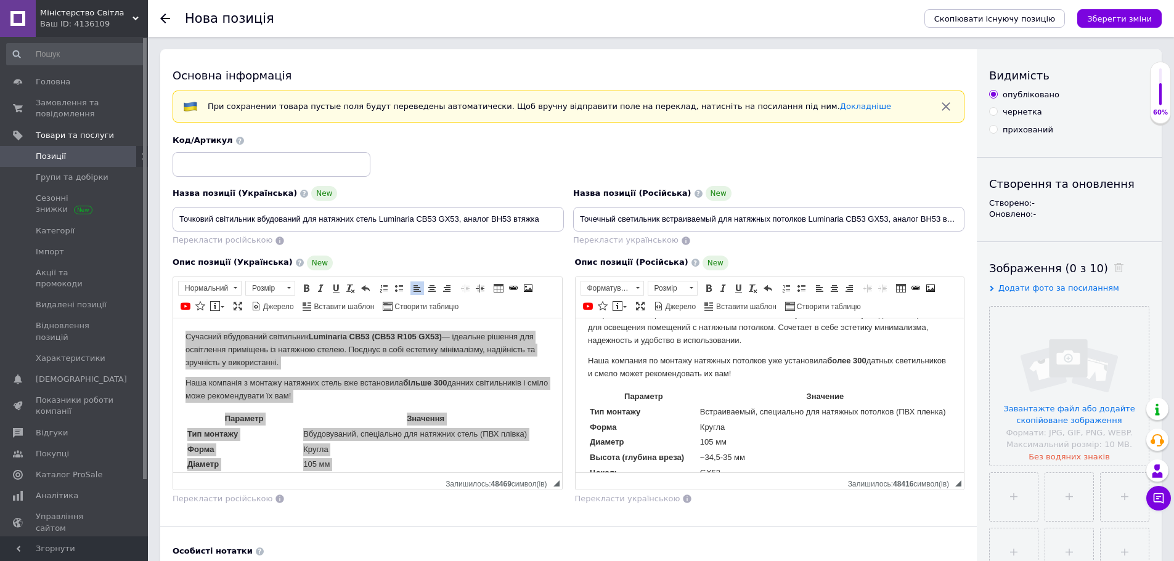
click at [886, 362] on p "Наша компания по монтажу натяжных потолков уже установила более 300 датных свет…" at bounding box center [769, 367] width 364 height 26
click at [708, 286] on span at bounding box center [708, 288] width 10 height 10
click at [882, 360] on p "Наша компания по монтажу натяжных потолков уже установила более 300 таких свети…" at bounding box center [769, 367] width 364 height 26
click at [626, 375] on p "Наша компания по монтажу натяжных потолков уже установила более 300 таких свети…" at bounding box center [769, 367] width 364 height 26
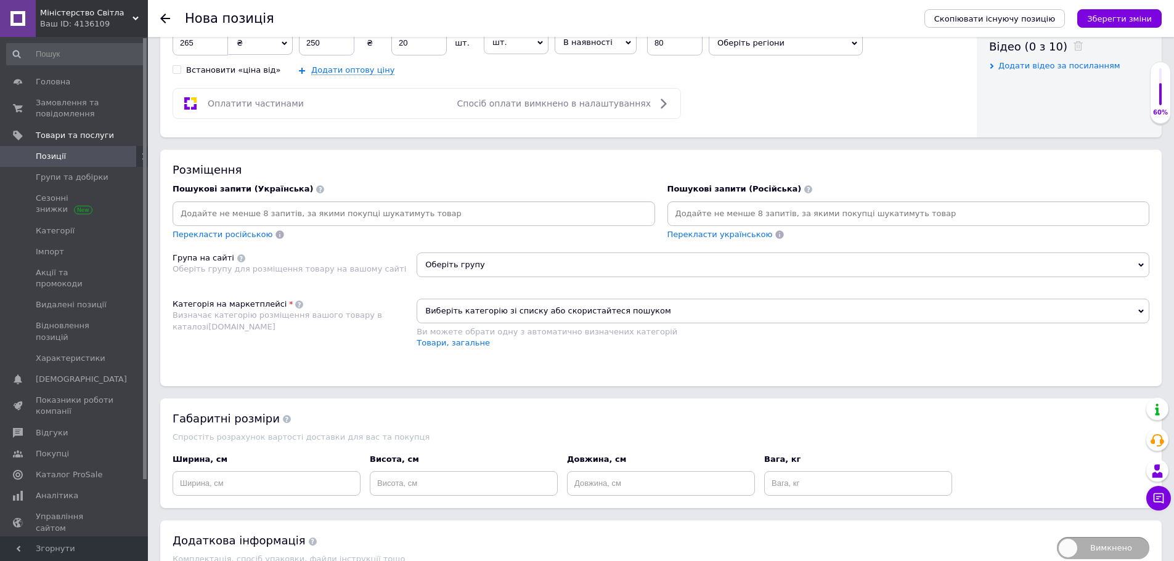
scroll to position [701, 0]
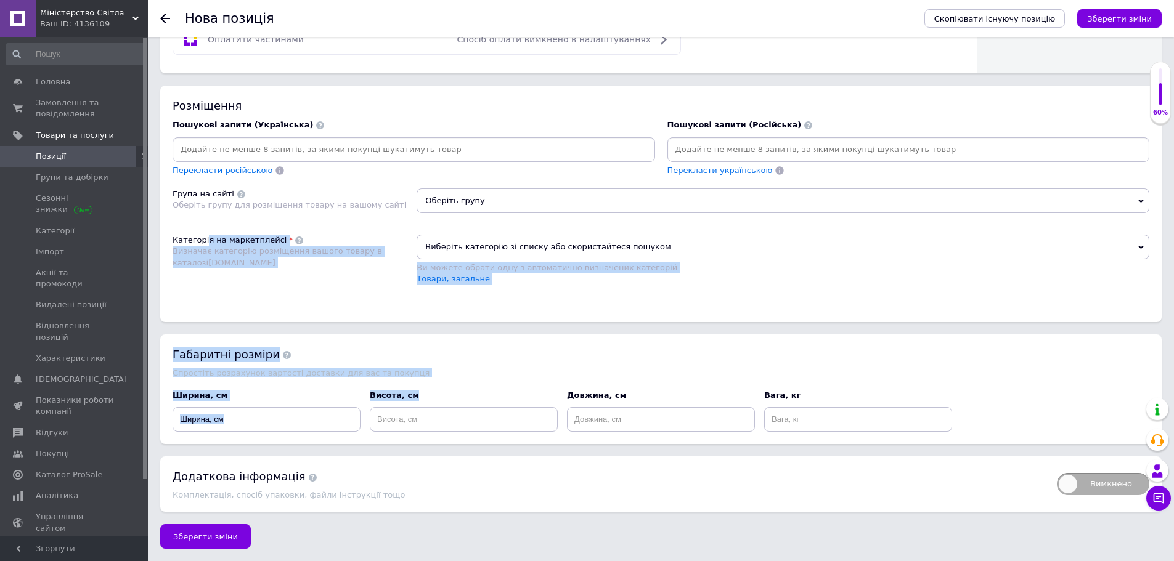
drag, startPoint x: 267, startPoint y: 81, endPoint x: 0, endPoint y: -75, distance: 309.5
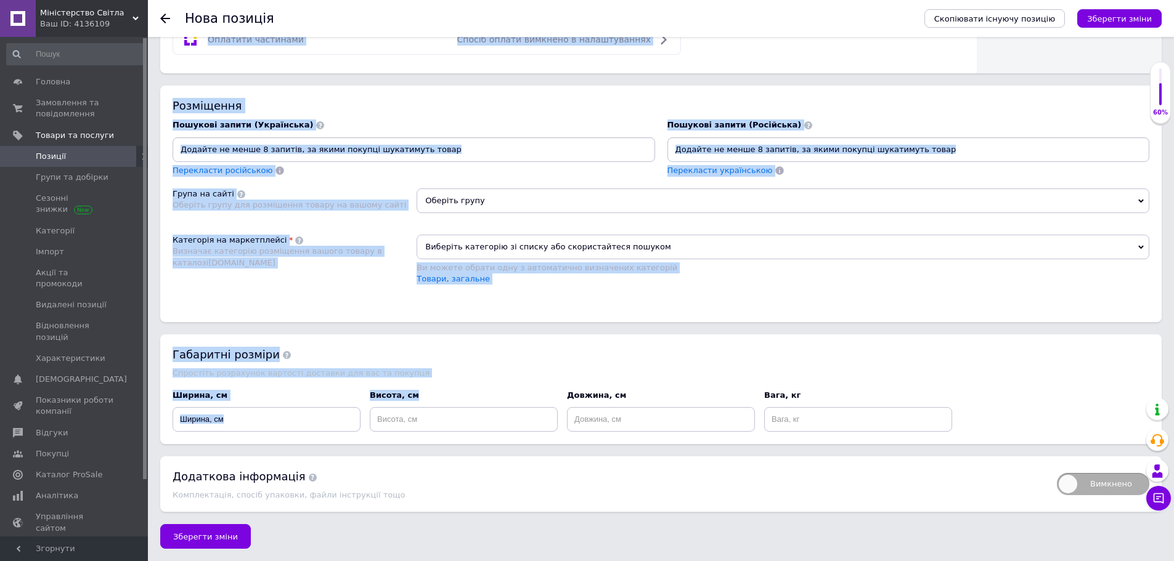
scroll to position [527, 0]
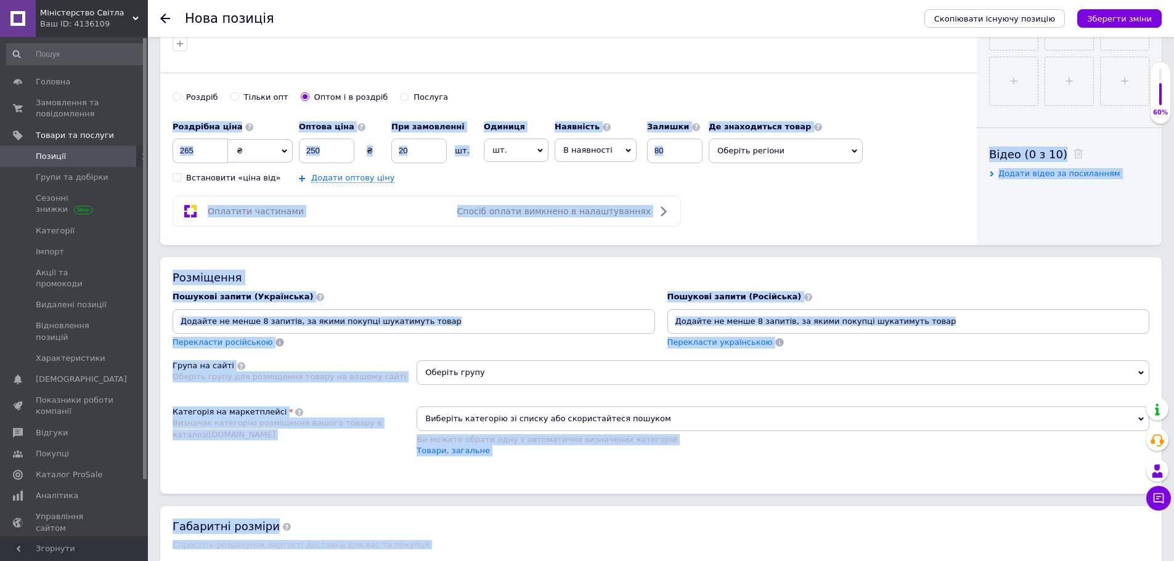
click at [498, 278] on div "Розміщення" at bounding box center [660, 277] width 976 height 15
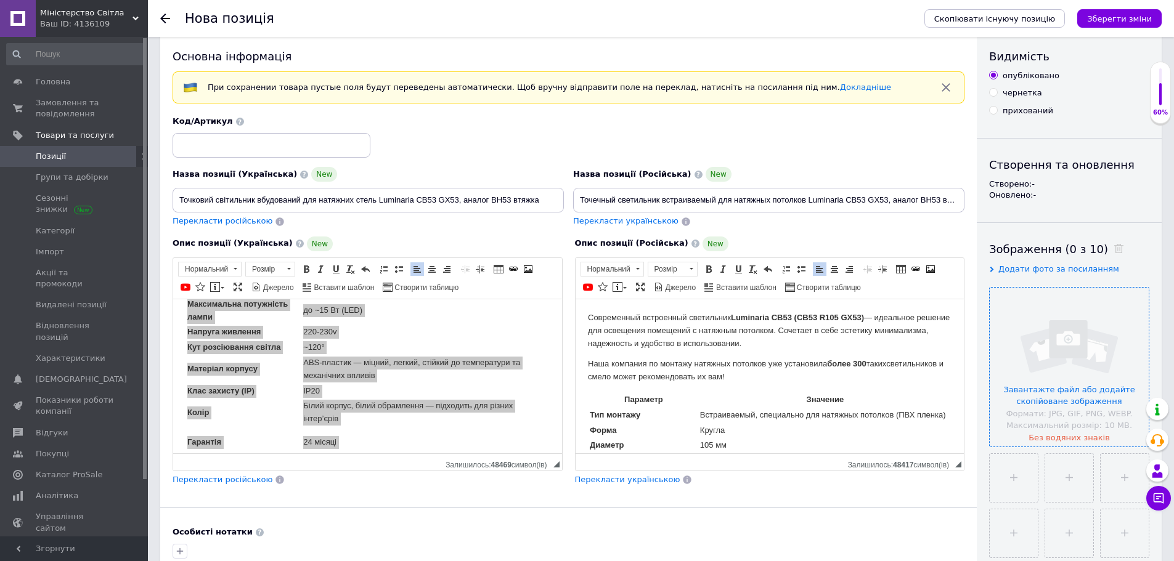
scroll to position [0, 0]
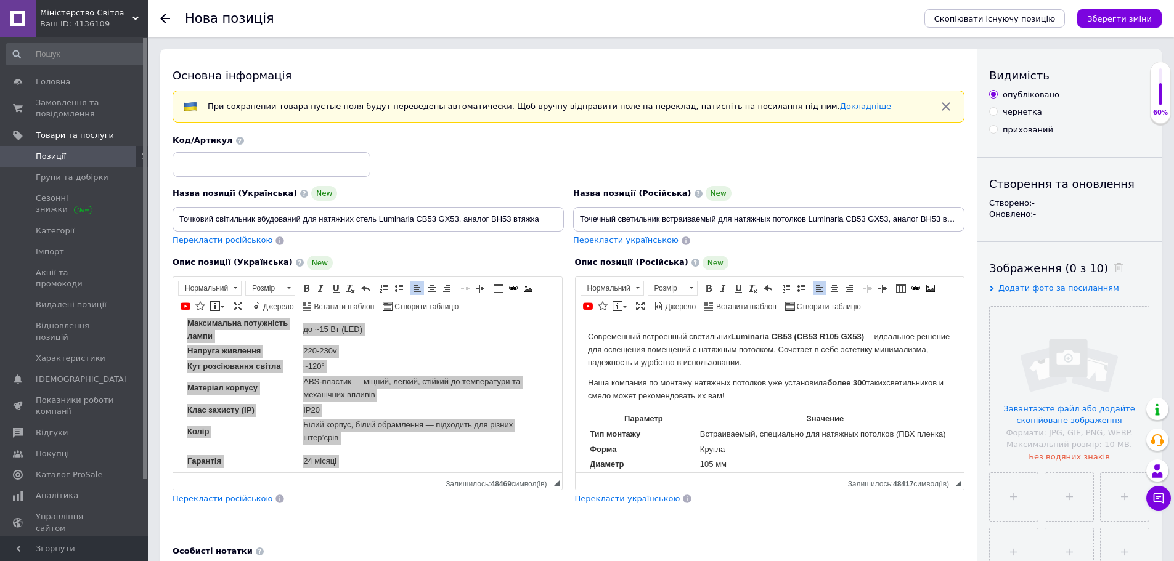
click at [1015, 107] on div "чернетка" at bounding box center [1021, 112] width 39 height 11
click at [997, 107] on input "чернетка" at bounding box center [993, 111] width 8 height 8
radio input "true"
click at [1127, 18] on icon "Зберегти зміни" at bounding box center [1119, 18] width 65 height 9
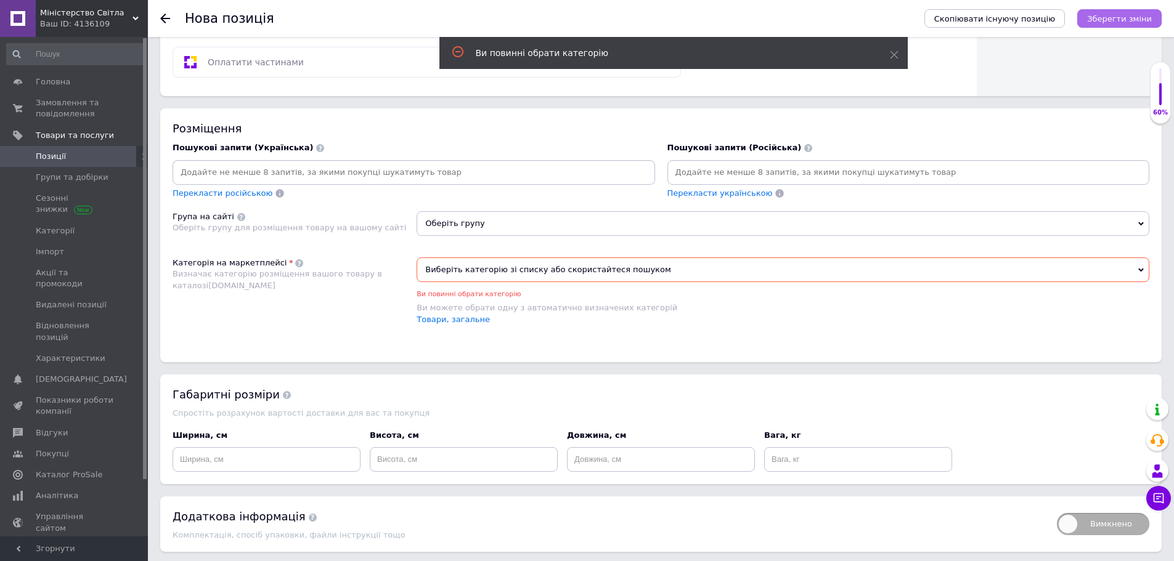
scroll to position [689, 0]
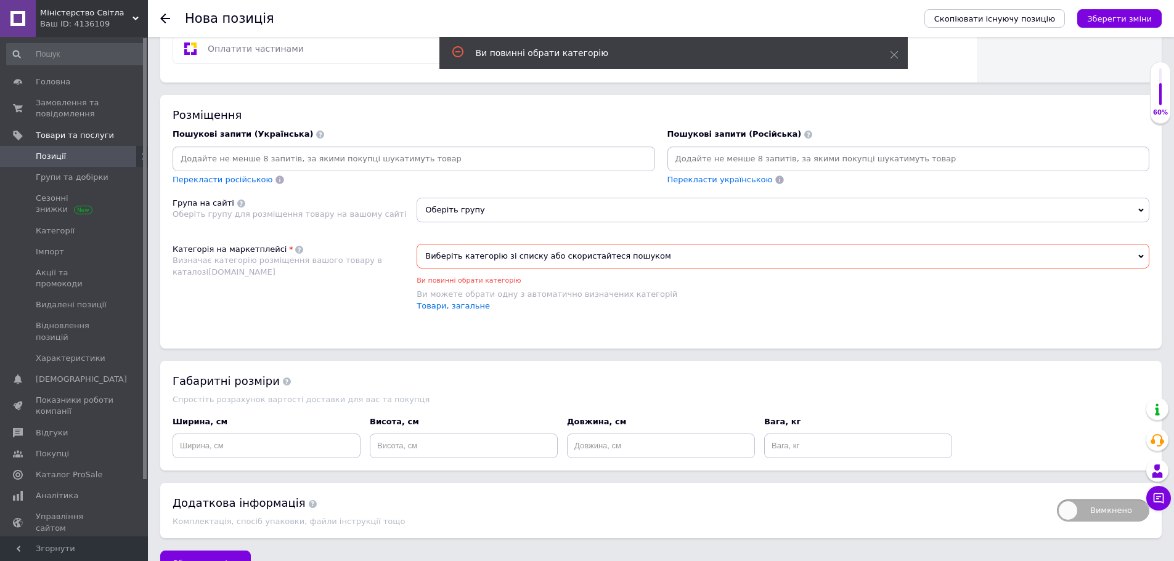
click at [580, 251] on span "Виберіть категорію зі списку або скористайтеся пошуком" at bounding box center [782, 256] width 732 height 25
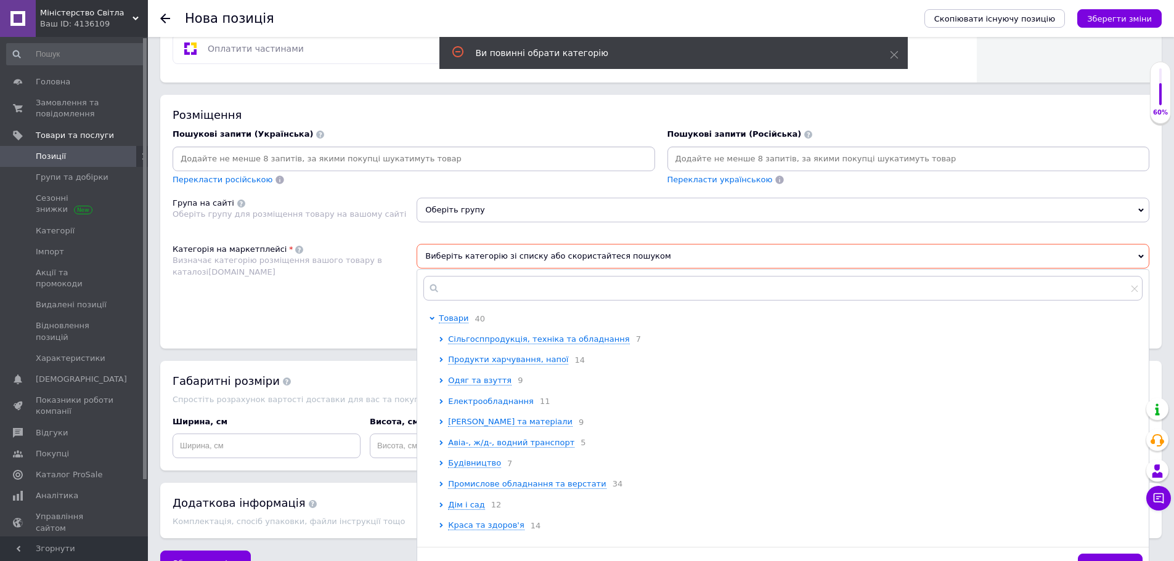
click at [484, 407] on span "Електрообладнання" at bounding box center [491, 402] width 86 height 10
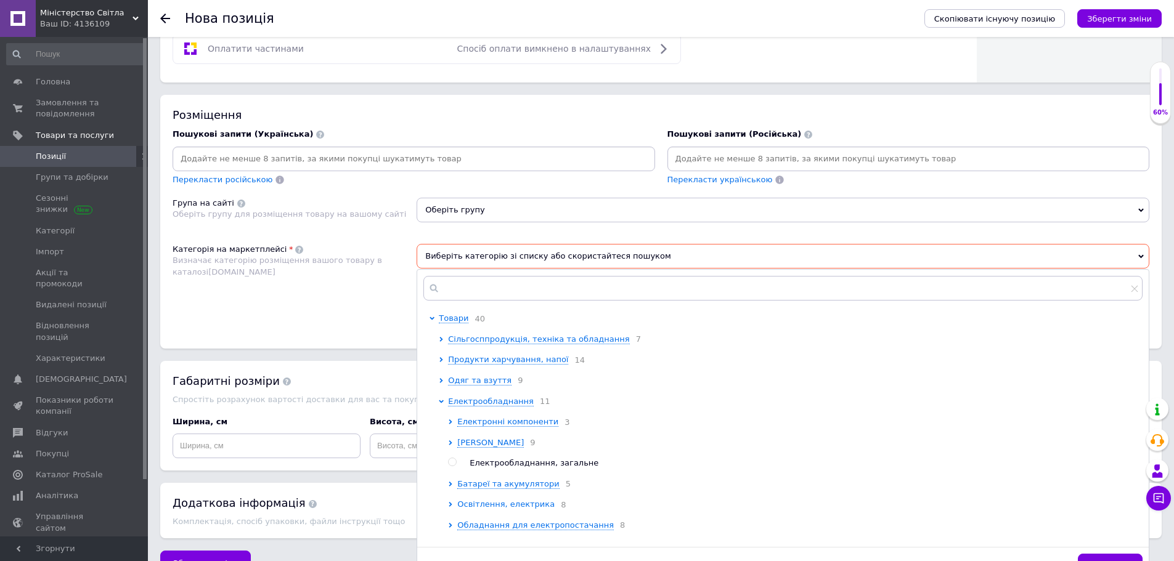
click at [499, 509] on span "Освітлення, електрика" at bounding box center [505, 504] width 97 height 9
click at [501, 530] on span "Комплектуючі для освітлення та електрики" at bounding box center [559, 525] width 186 height 9
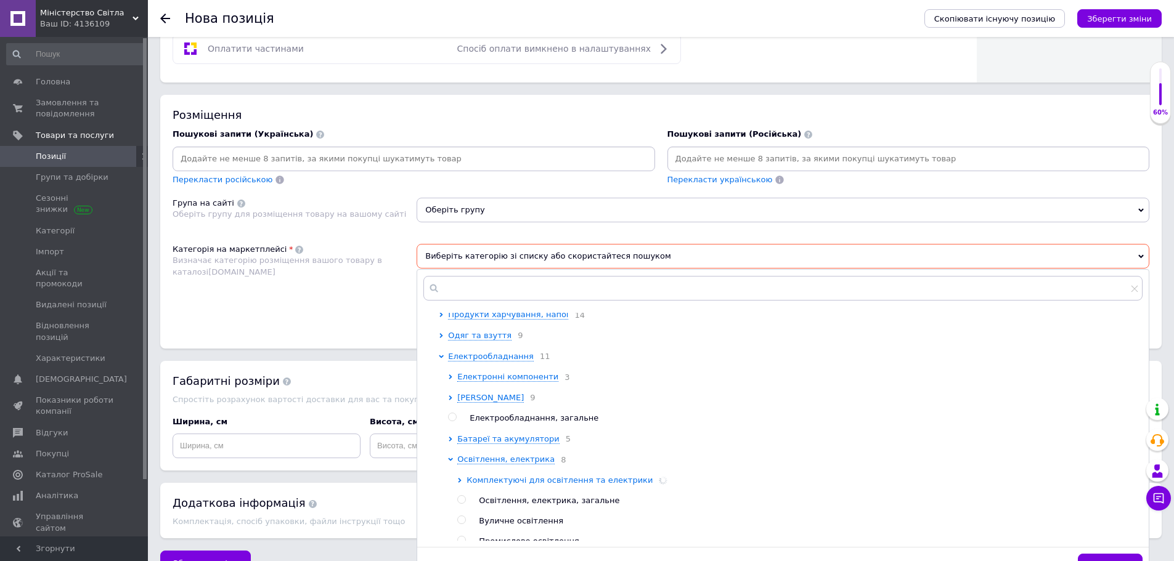
scroll to position [80, 0]
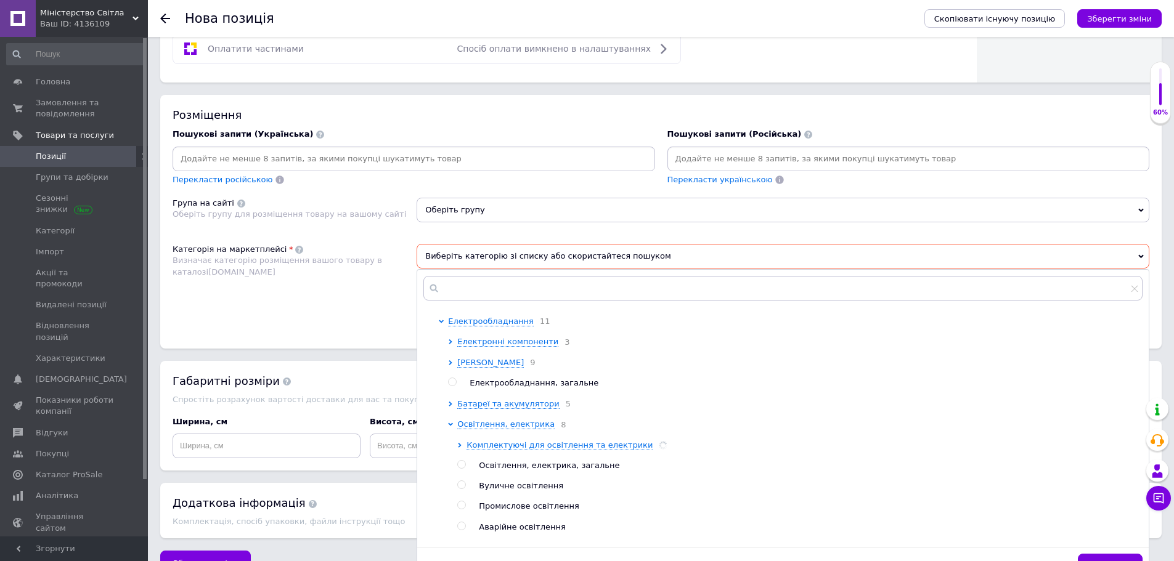
click at [520, 470] on span "Освітлення, електрика, загальне" at bounding box center [549, 465] width 140 height 9
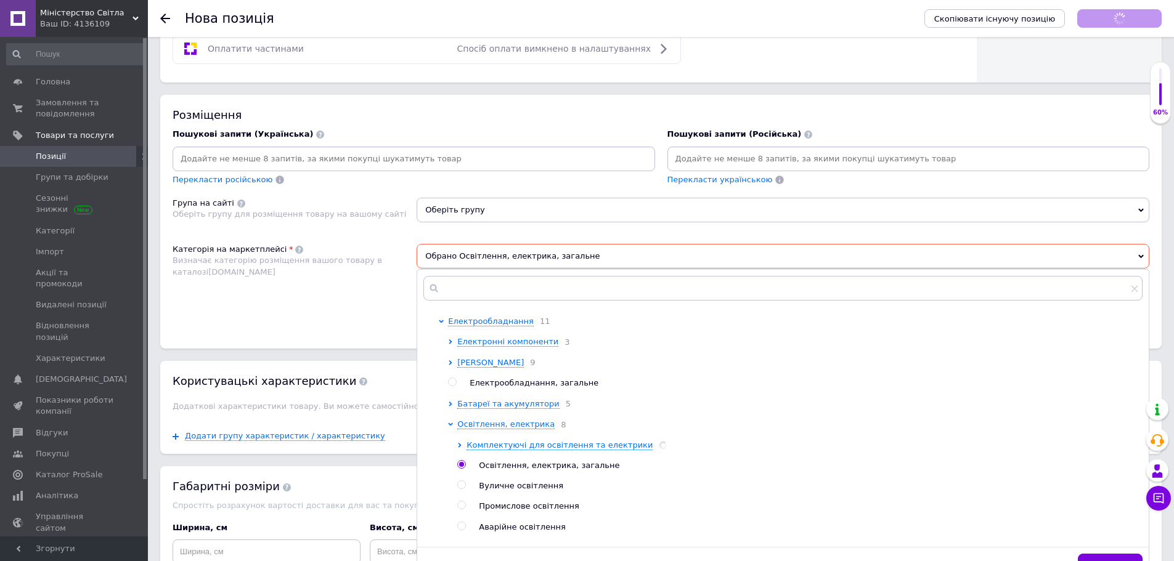
radio input "true"
click at [463, 469] on input "radio" at bounding box center [461, 465] width 8 height 8
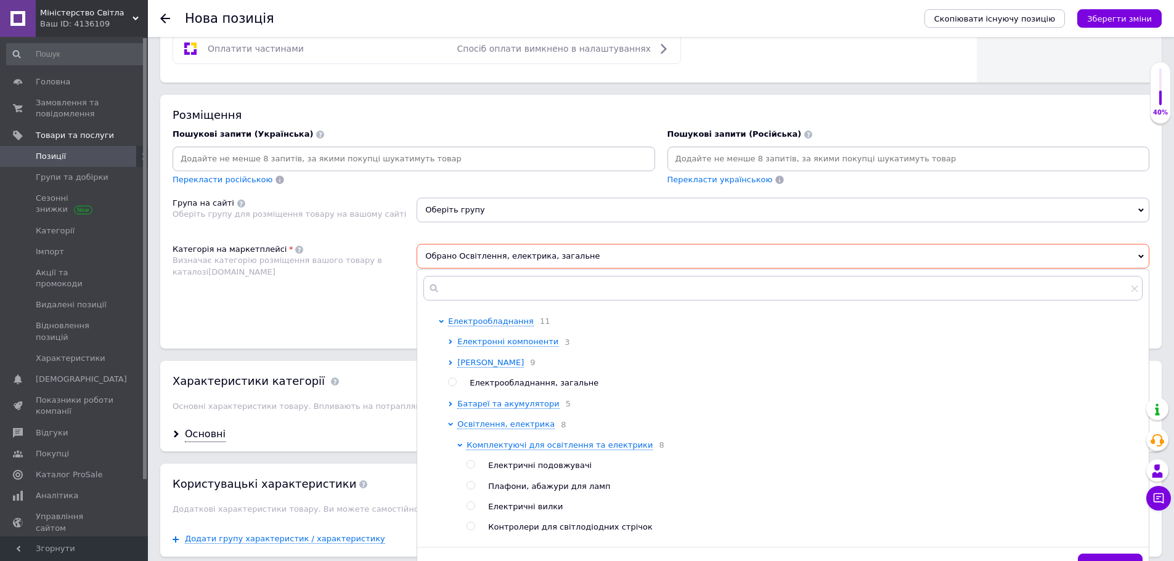
click at [383, 302] on div "Категорія на маркетплейсі Визначає категорію розміщення вашого товару в каталоз…" at bounding box center [294, 284] width 244 height 80
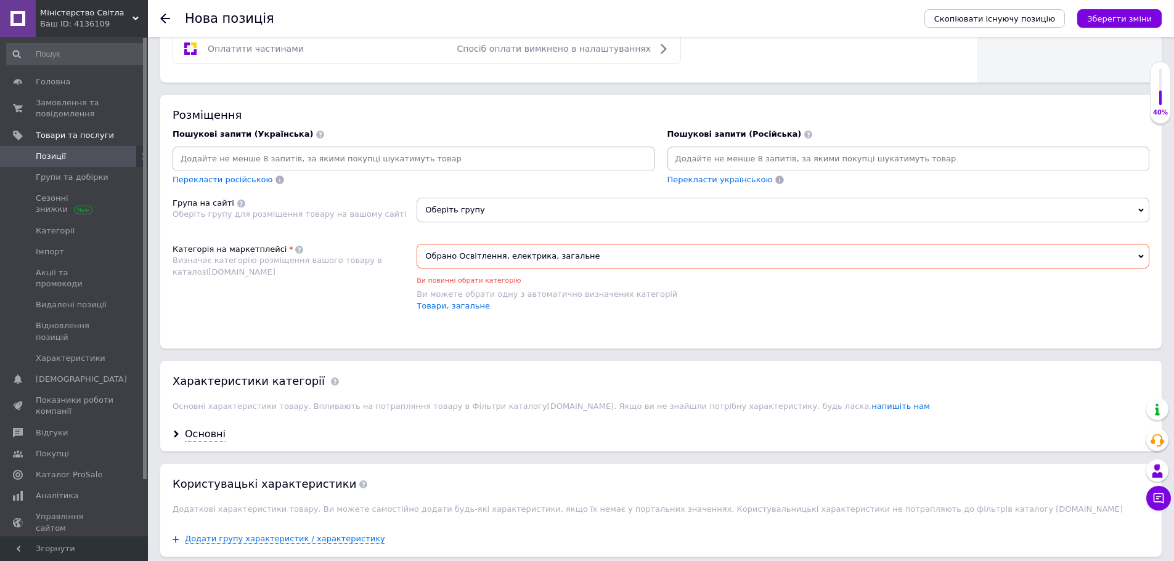
click at [477, 257] on span "Обрано Освітлення, електрика, загальне" at bounding box center [782, 256] width 732 height 25
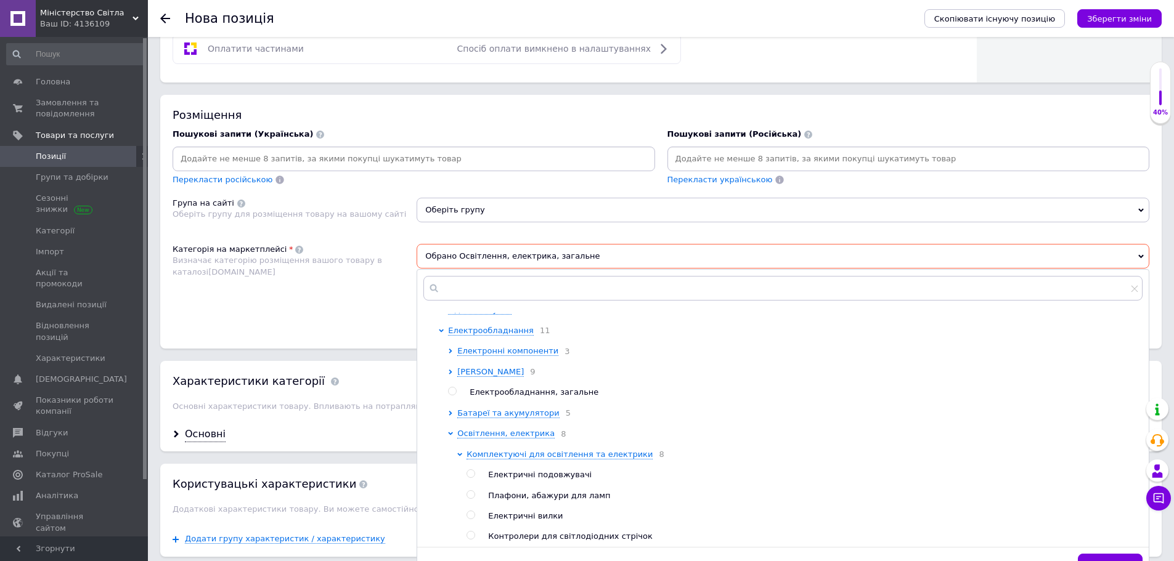
scroll to position [73, 0]
click at [472, 476] on input "radio" at bounding box center [470, 472] width 8 height 8
radio input "true"
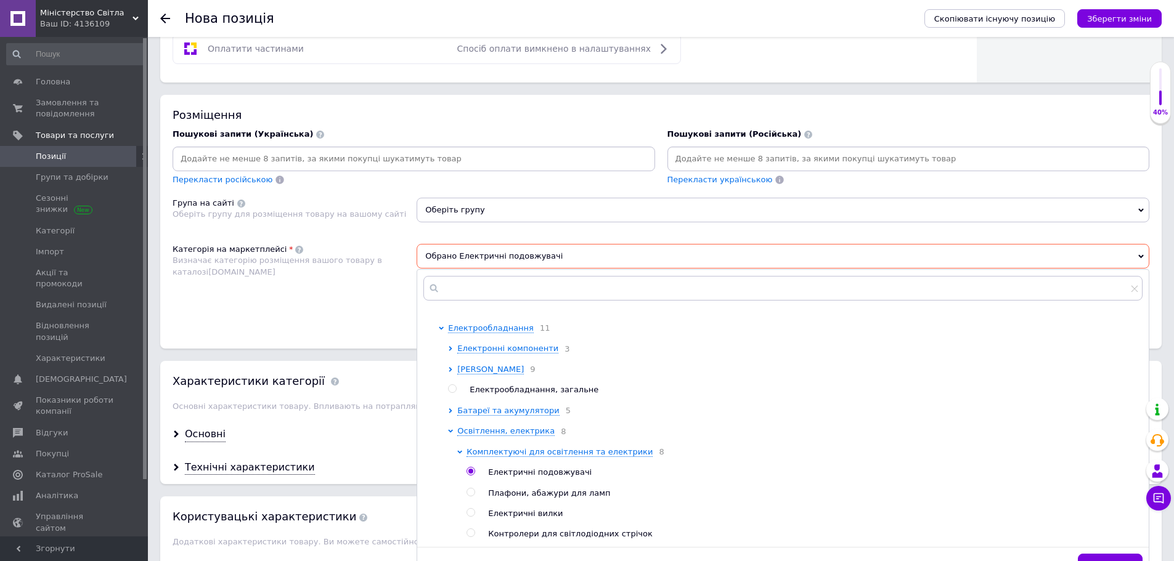
click at [472, 476] on input "radio" at bounding box center [470, 472] width 8 height 8
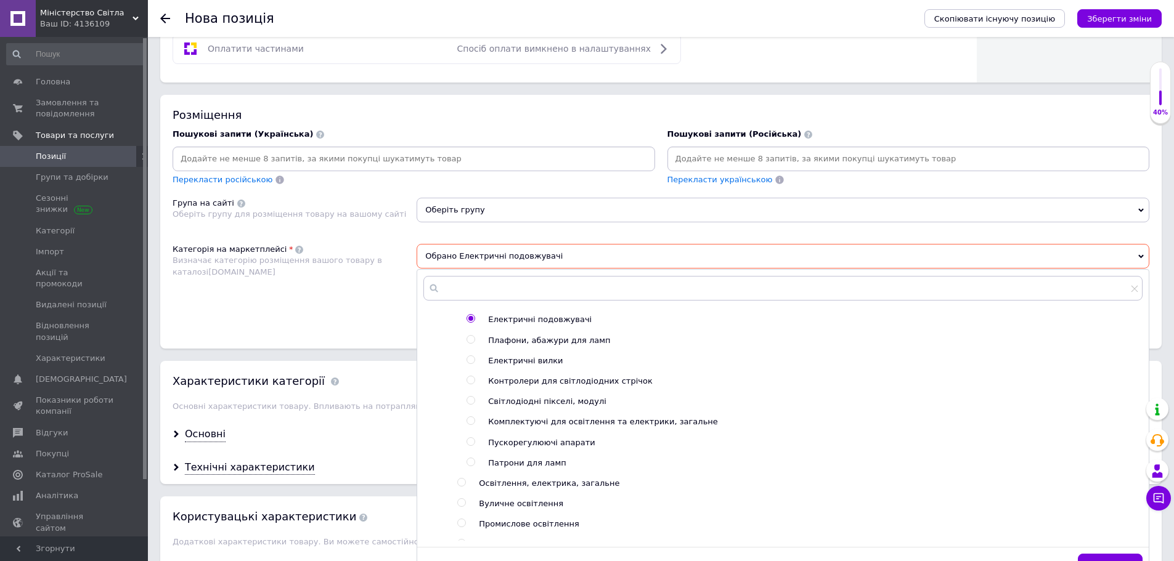
scroll to position [233, 0]
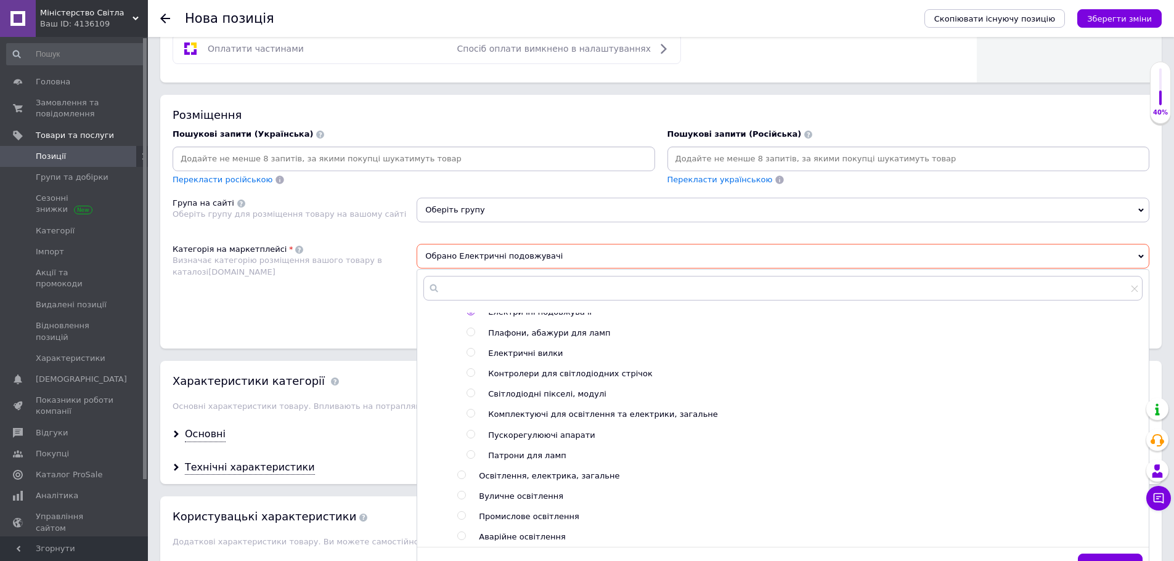
click at [463, 479] on input "radio" at bounding box center [461, 475] width 8 height 8
radio input "true"
radio input "false"
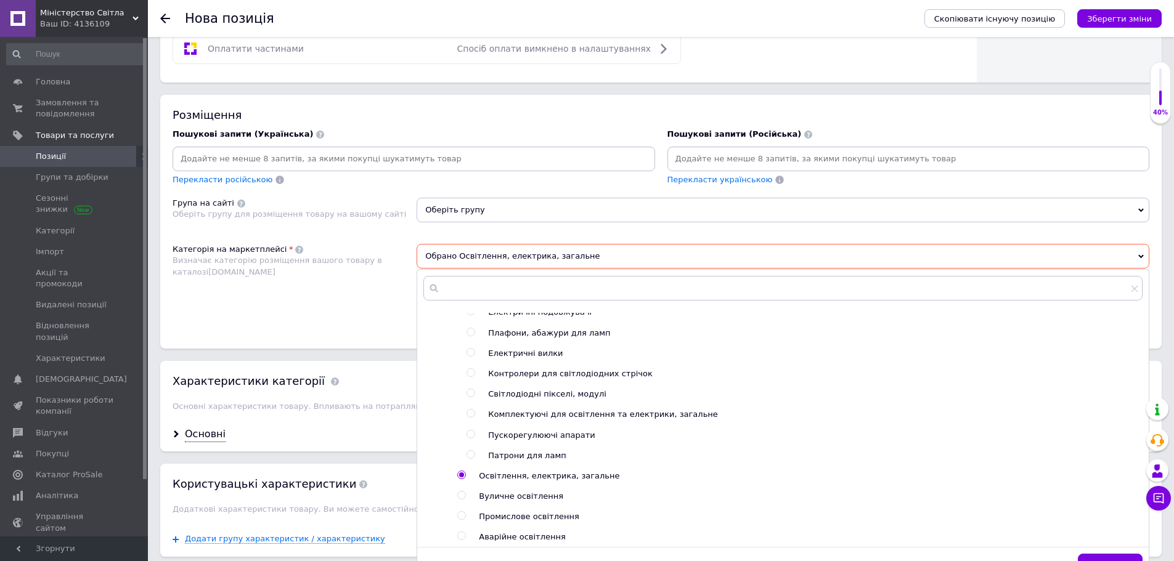
click at [389, 340] on div "Розміщення Пошукові запити (Українська) Перекласти російською Пошукові запити (…" at bounding box center [660, 222] width 1001 height 254
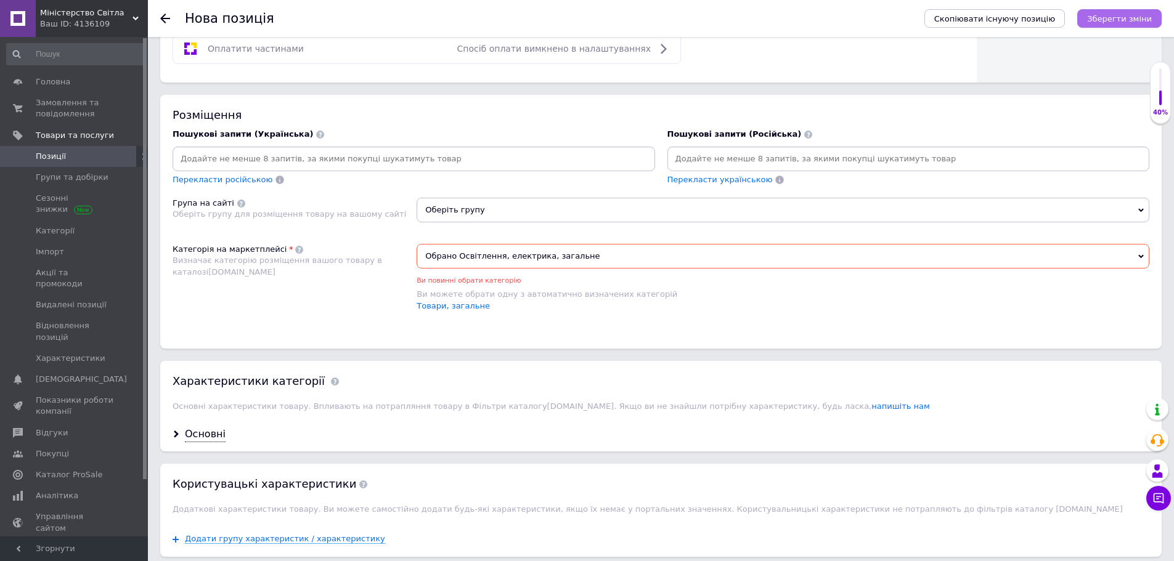
click at [1108, 23] on icon "Зберегти зміни" at bounding box center [1119, 18] width 65 height 9
